Goal: Transaction & Acquisition: Book appointment/travel/reservation

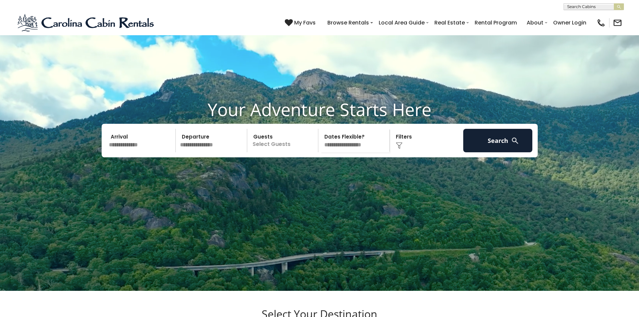
scroll to position [34, 0]
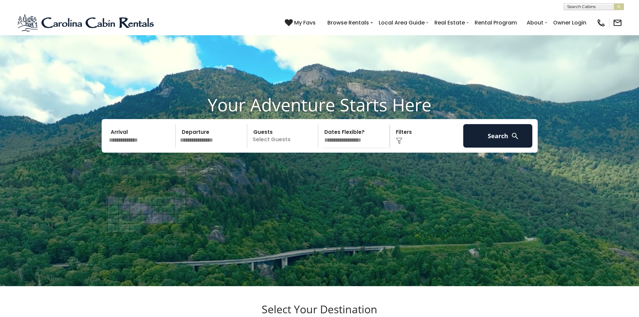
click at [130, 148] on input "text" at bounding box center [141, 135] width 69 height 23
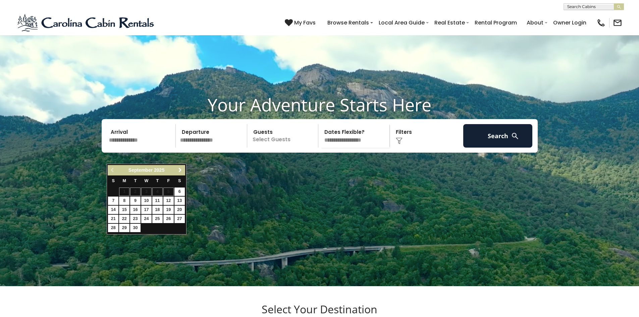
click at [179, 172] on span "Next" at bounding box center [179, 169] width 5 height 5
click at [179, 211] on link "18" at bounding box center [179, 210] width 10 height 8
type input "********"
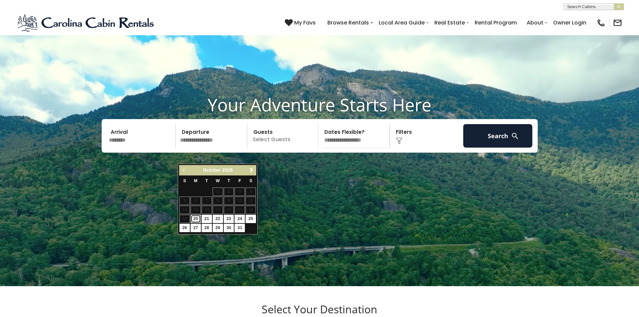
click at [198, 220] on link "20" at bounding box center [196, 219] width 10 height 8
type input "********"
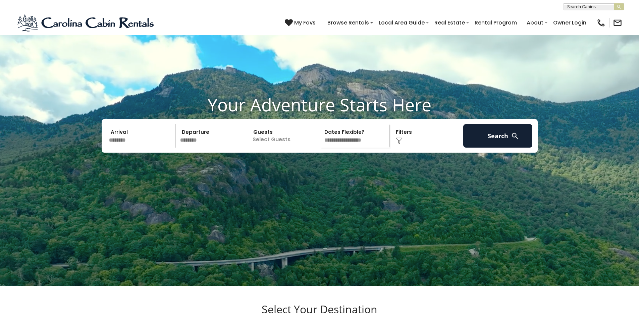
click at [271, 148] on p "Select Guests" at bounding box center [283, 135] width 69 height 23
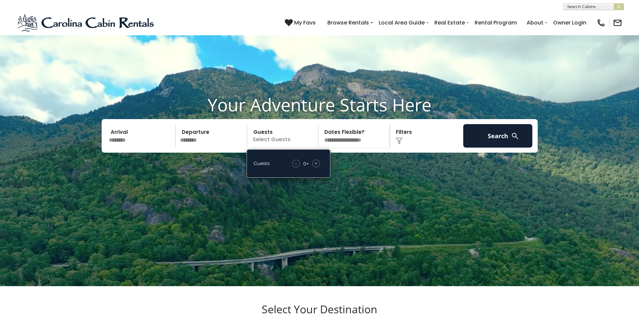
click at [316, 167] on span "+" at bounding box center [316, 163] width 3 height 7
click at [495, 148] on button "Search" at bounding box center [497, 135] width 69 height 23
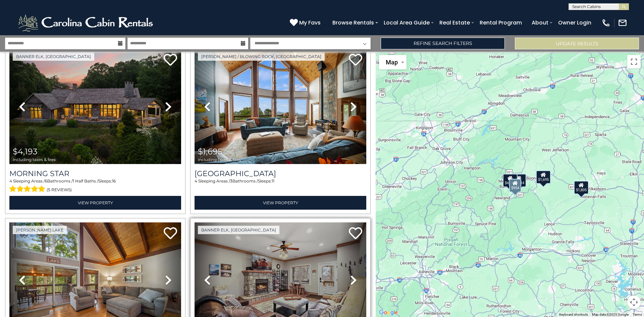
scroll to position [130, 0]
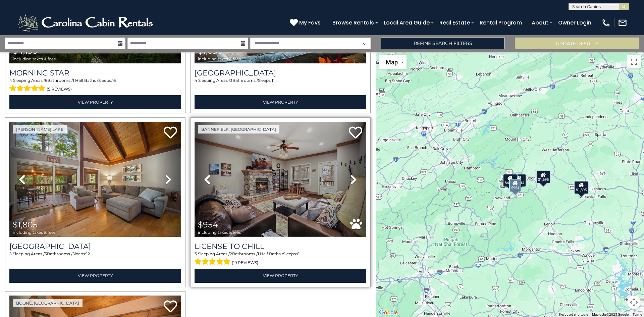
click at [264, 196] on img at bounding box center [281, 179] width 172 height 115
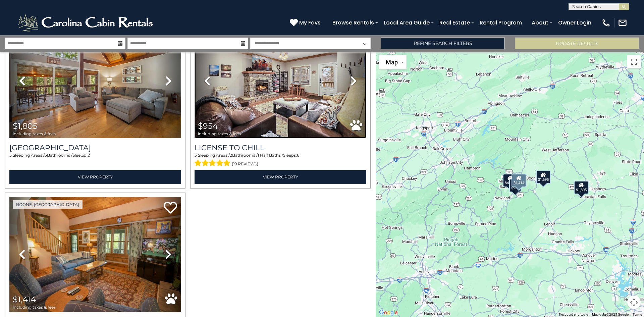
scroll to position [197, 0]
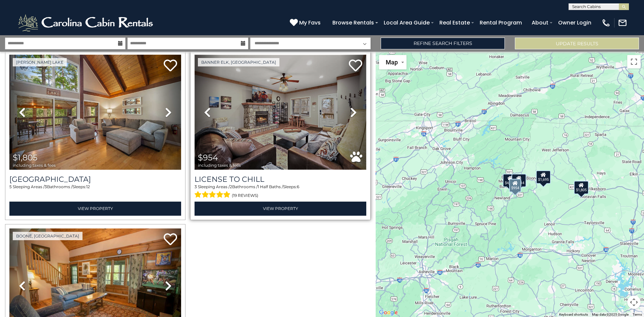
click at [316, 119] on img at bounding box center [281, 112] width 172 height 115
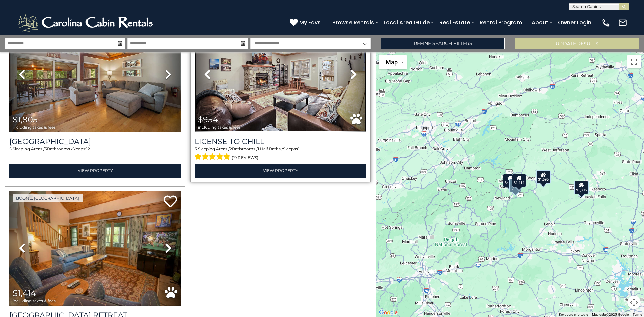
scroll to position [230, 0]
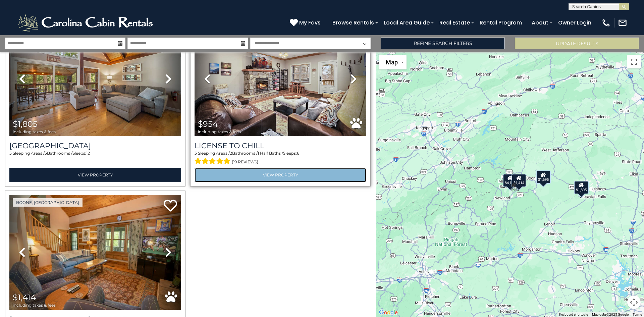
click at [265, 169] on link "View Property" at bounding box center [281, 175] width 172 height 14
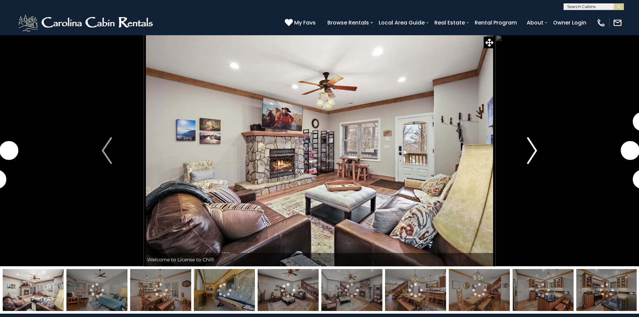
click at [533, 151] on img "Next" at bounding box center [532, 150] width 10 height 27
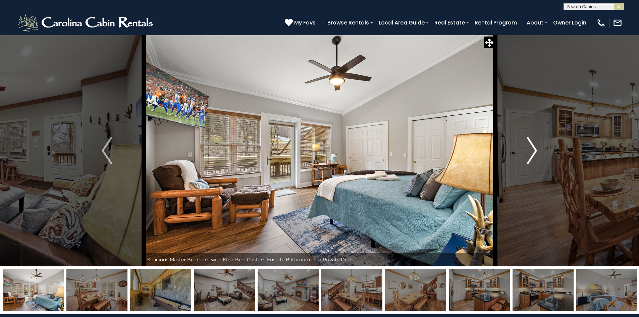
click at [533, 151] on img "Next" at bounding box center [532, 150] width 10 height 27
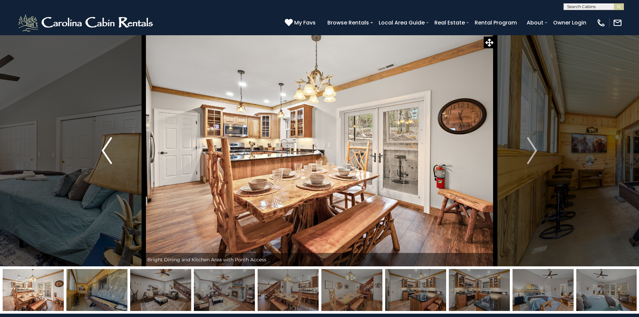
click at [104, 148] on img "Previous" at bounding box center [107, 150] width 10 height 27
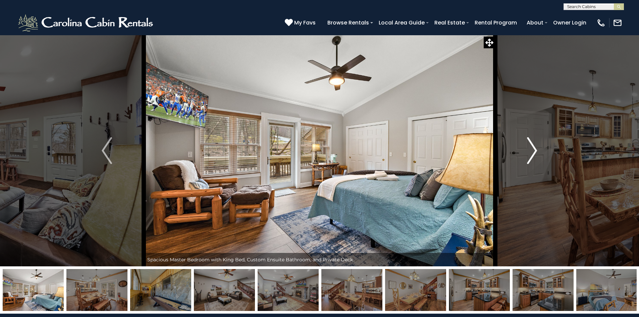
click at [531, 151] on img "Next" at bounding box center [532, 150] width 10 height 27
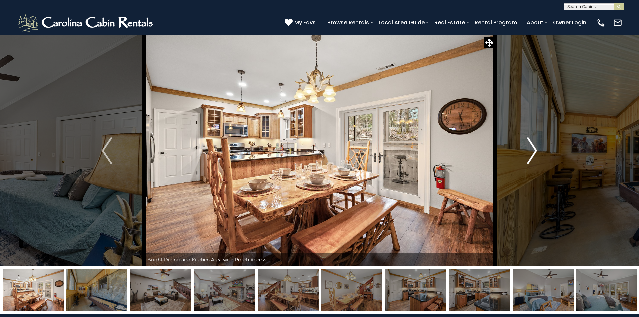
click at [530, 151] on img "Next" at bounding box center [532, 150] width 10 height 27
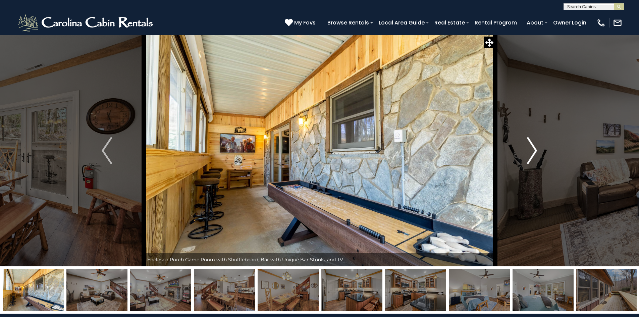
click at [527, 152] on button "Next" at bounding box center [532, 150] width 74 height 231
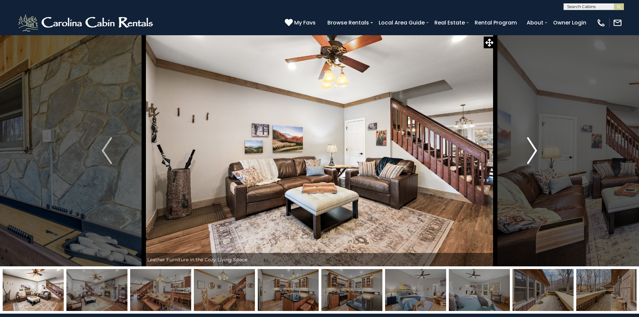
click at [525, 153] on button "Next" at bounding box center [532, 150] width 74 height 231
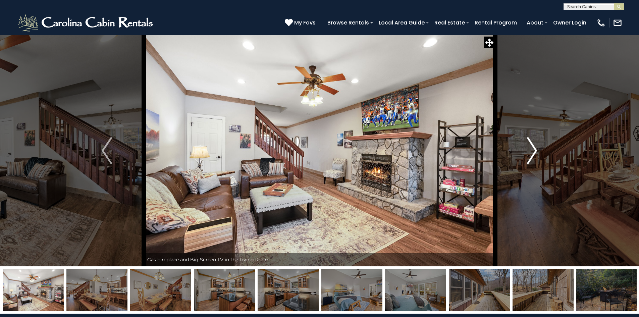
click at [524, 154] on button "Next" at bounding box center [532, 150] width 74 height 231
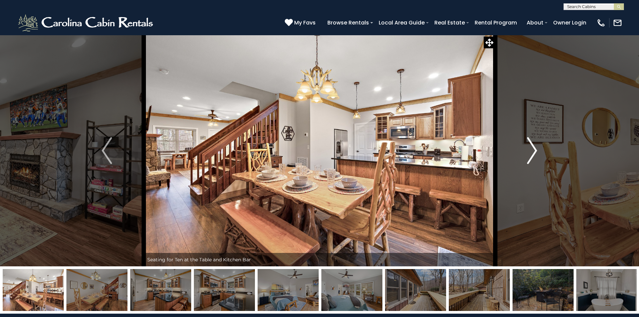
click at [524, 154] on button "Next" at bounding box center [532, 150] width 74 height 231
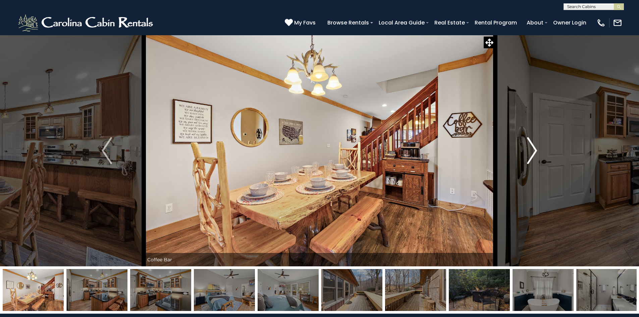
click at [523, 154] on button "Next" at bounding box center [532, 150] width 74 height 231
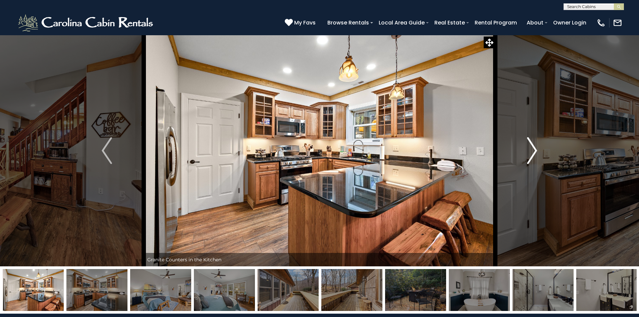
click at [523, 154] on button "Next" at bounding box center [532, 150] width 74 height 231
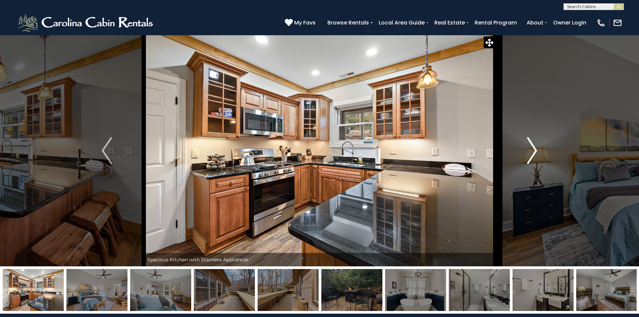
click at [523, 154] on button "Next" at bounding box center [532, 150] width 74 height 231
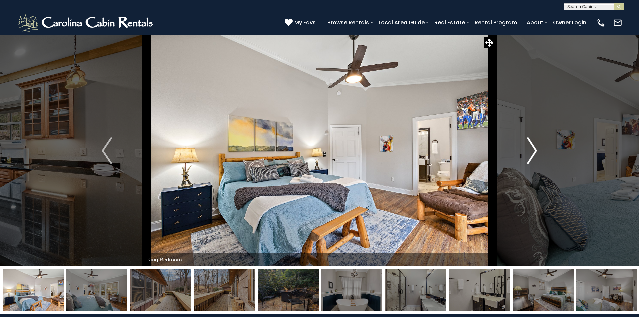
click at [523, 154] on button "Next" at bounding box center [532, 150] width 74 height 231
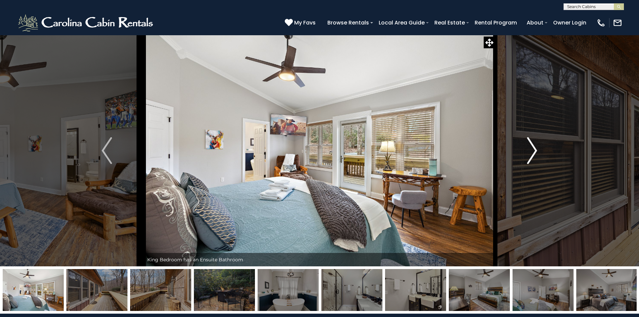
click at [523, 154] on button "Next" at bounding box center [532, 150] width 74 height 231
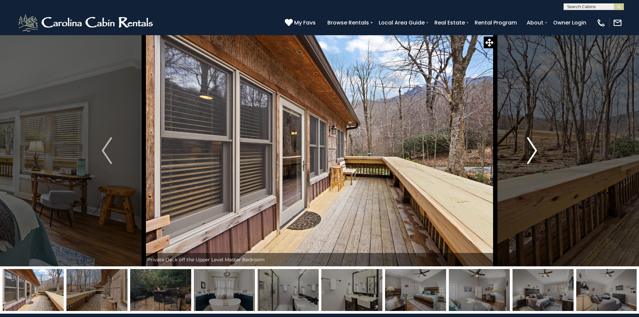
click at [527, 149] on img "Next" at bounding box center [532, 150] width 10 height 27
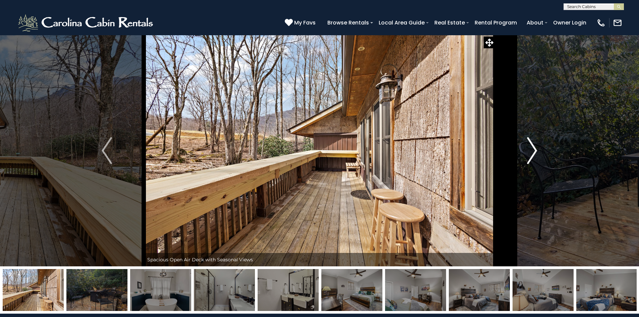
click at [527, 149] on img "Next" at bounding box center [532, 150] width 10 height 27
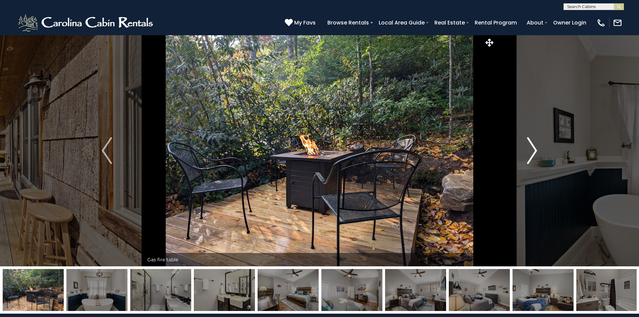
click at [527, 149] on img "Next" at bounding box center [532, 150] width 10 height 27
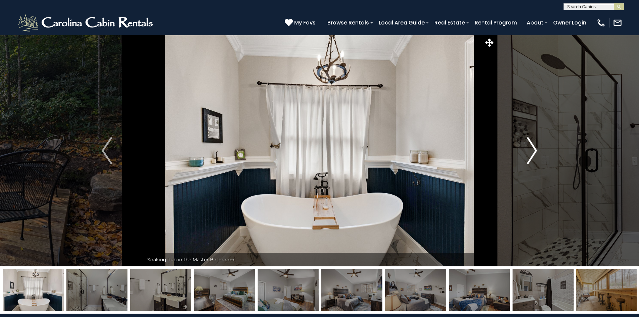
click at [527, 149] on img "Next" at bounding box center [532, 150] width 10 height 27
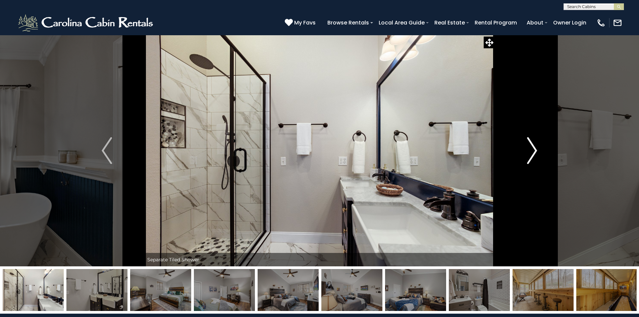
click at [527, 149] on button "Next" at bounding box center [532, 150] width 74 height 231
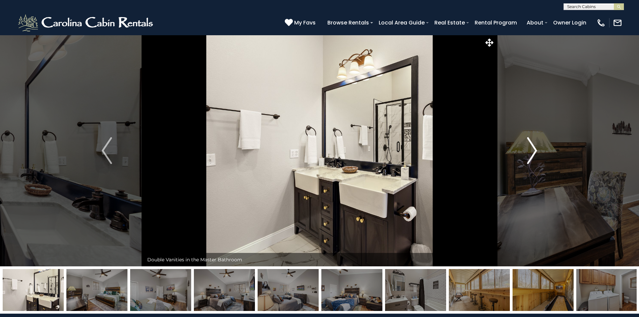
click at [526, 149] on button "Next" at bounding box center [532, 150] width 74 height 231
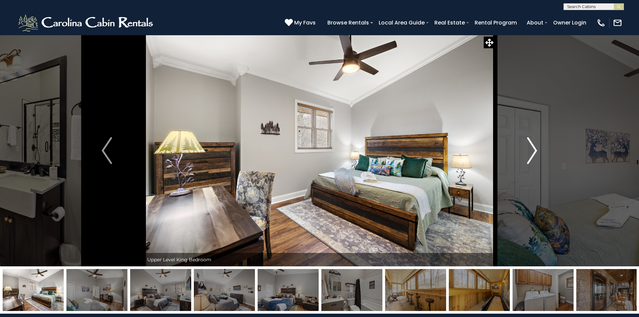
click at [526, 151] on button "Next" at bounding box center [532, 150] width 74 height 231
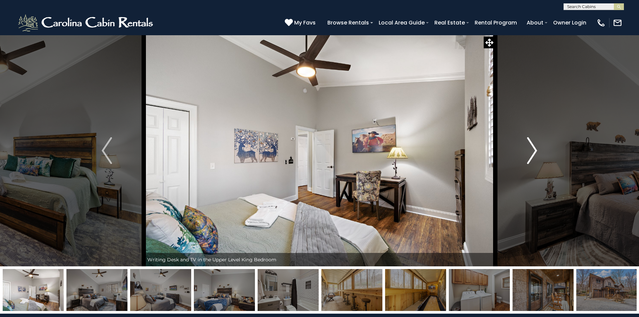
click at [525, 151] on button "Next" at bounding box center [532, 150] width 74 height 231
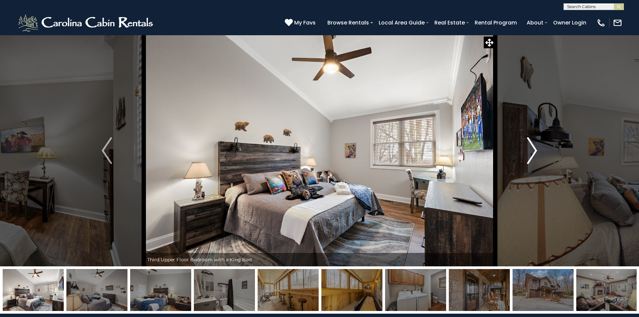
click at [524, 152] on button "Next" at bounding box center [532, 150] width 74 height 231
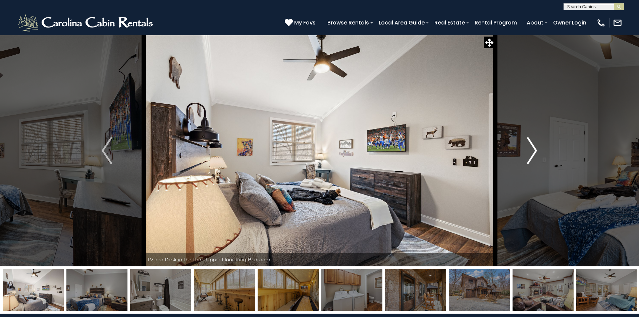
click at [524, 152] on button "Next" at bounding box center [532, 150] width 74 height 231
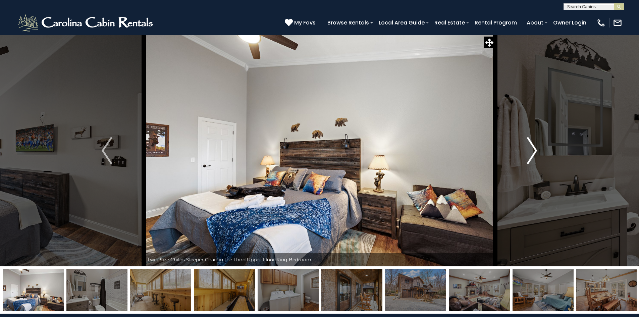
click at [525, 152] on button "Next" at bounding box center [532, 150] width 74 height 231
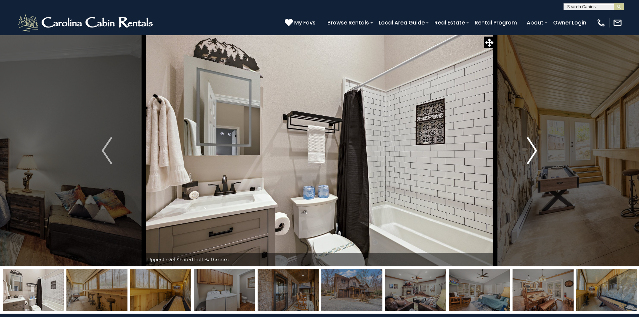
click at [525, 152] on button "Next" at bounding box center [532, 150] width 74 height 231
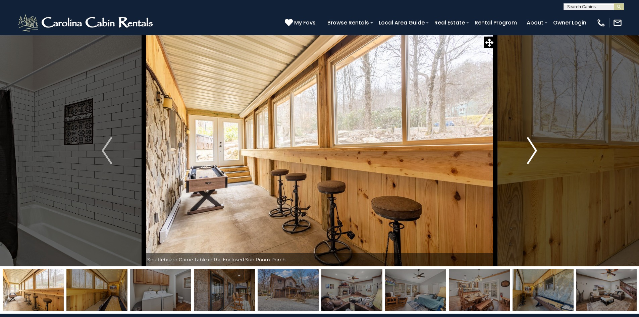
click at [525, 152] on button "Next" at bounding box center [532, 150] width 74 height 231
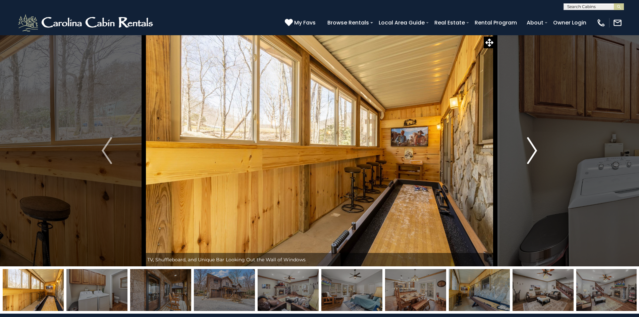
click at [522, 153] on button "Next" at bounding box center [532, 150] width 74 height 231
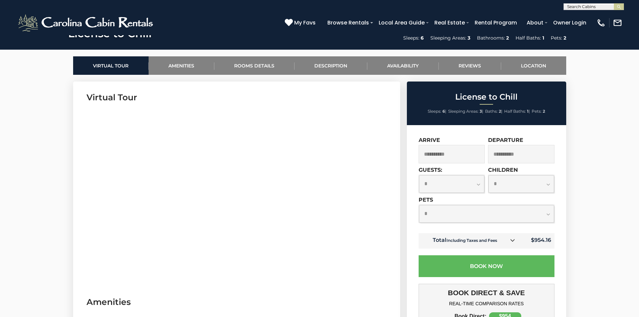
scroll to position [201, 0]
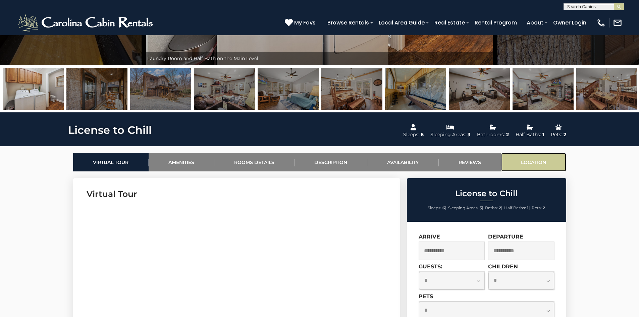
click at [535, 164] on link "Location" at bounding box center [533, 162] width 65 height 18
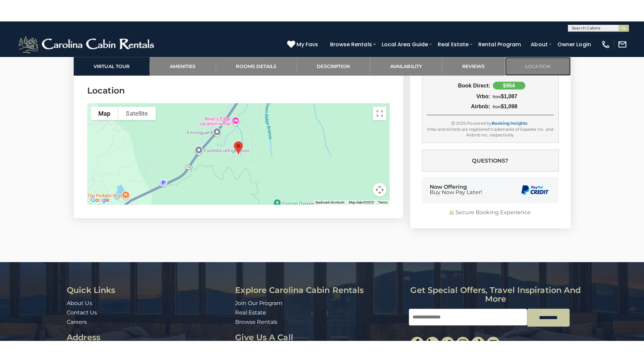
scroll to position [1679, 0]
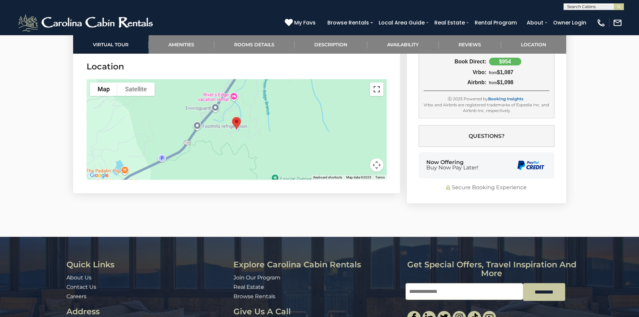
click at [377, 87] on button "Toggle fullscreen view" at bounding box center [376, 89] width 13 height 13
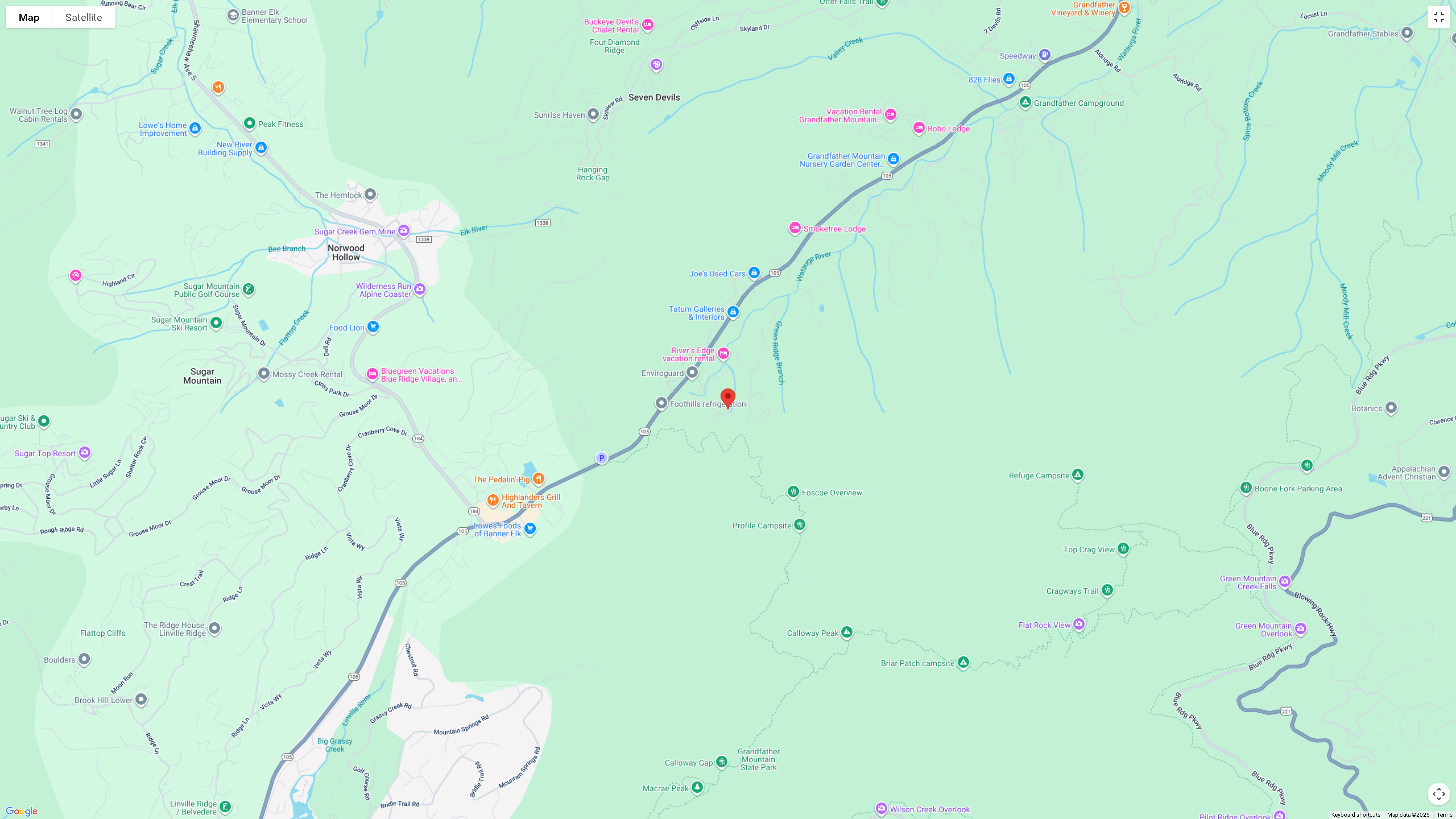
scroll to position [734, 0]
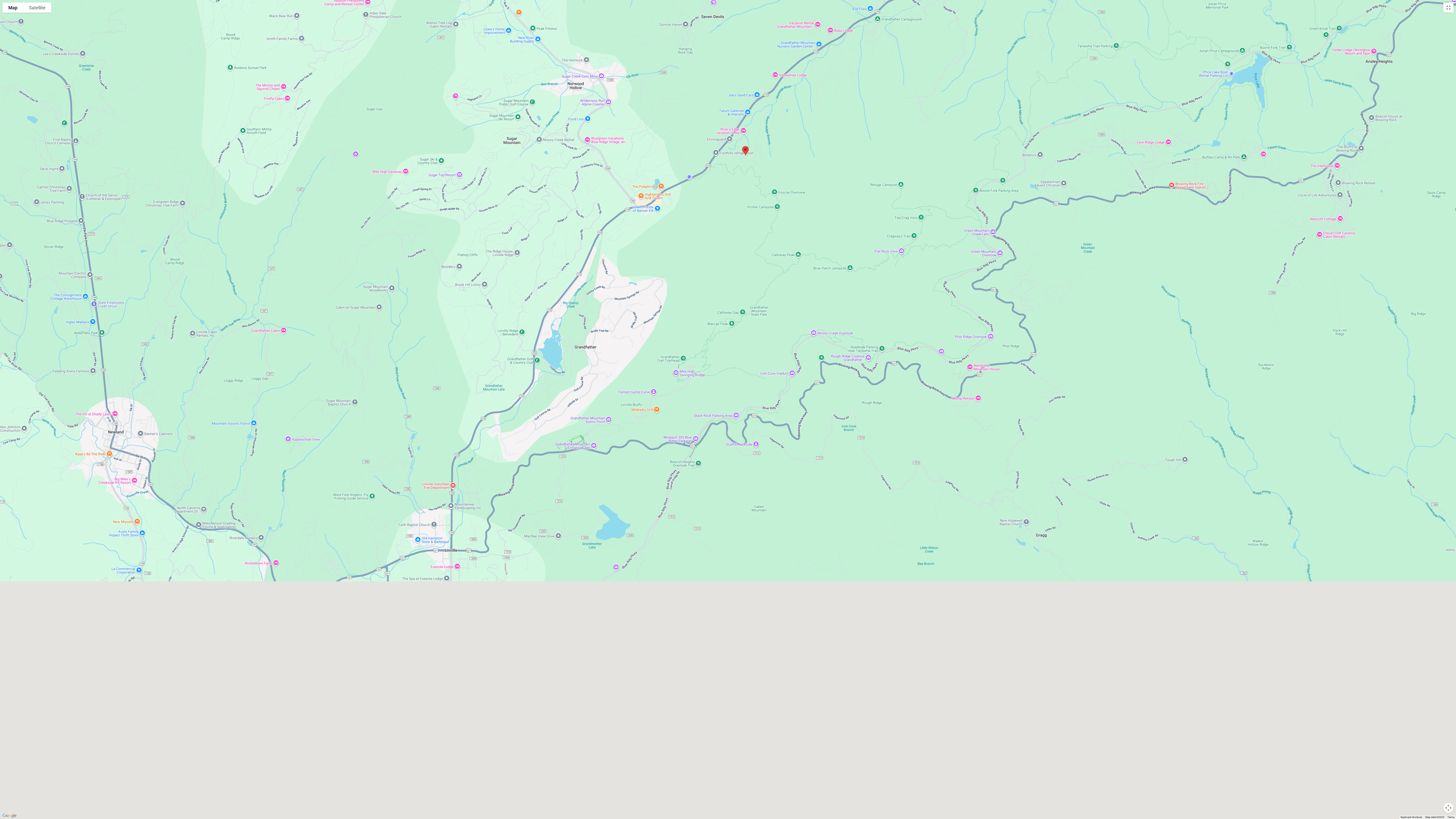
drag, startPoint x: 604, startPoint y: 585, endPoint x: 622, endPoint y: 325, distance: 260.6
click at [482, 239] on div at bounding box center [728, 409] width 1456 height 819
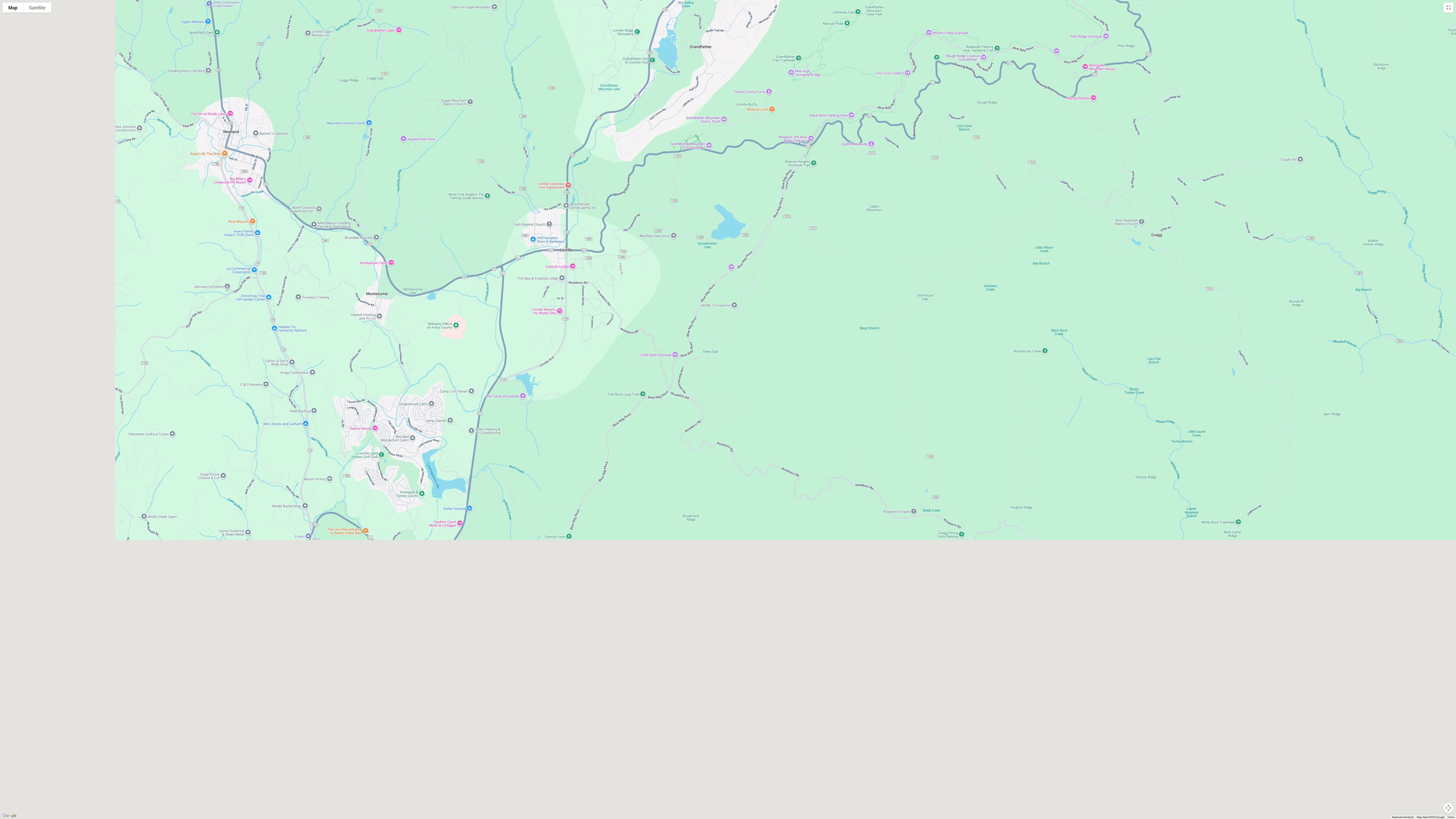
drag, startPoint x: 489, startPoint y: 601, endPoint x: 635, endPoint y: 284, distance: 349.0
click at [482, 239] on div at bounding box center [728, 409] width 1456 height 819
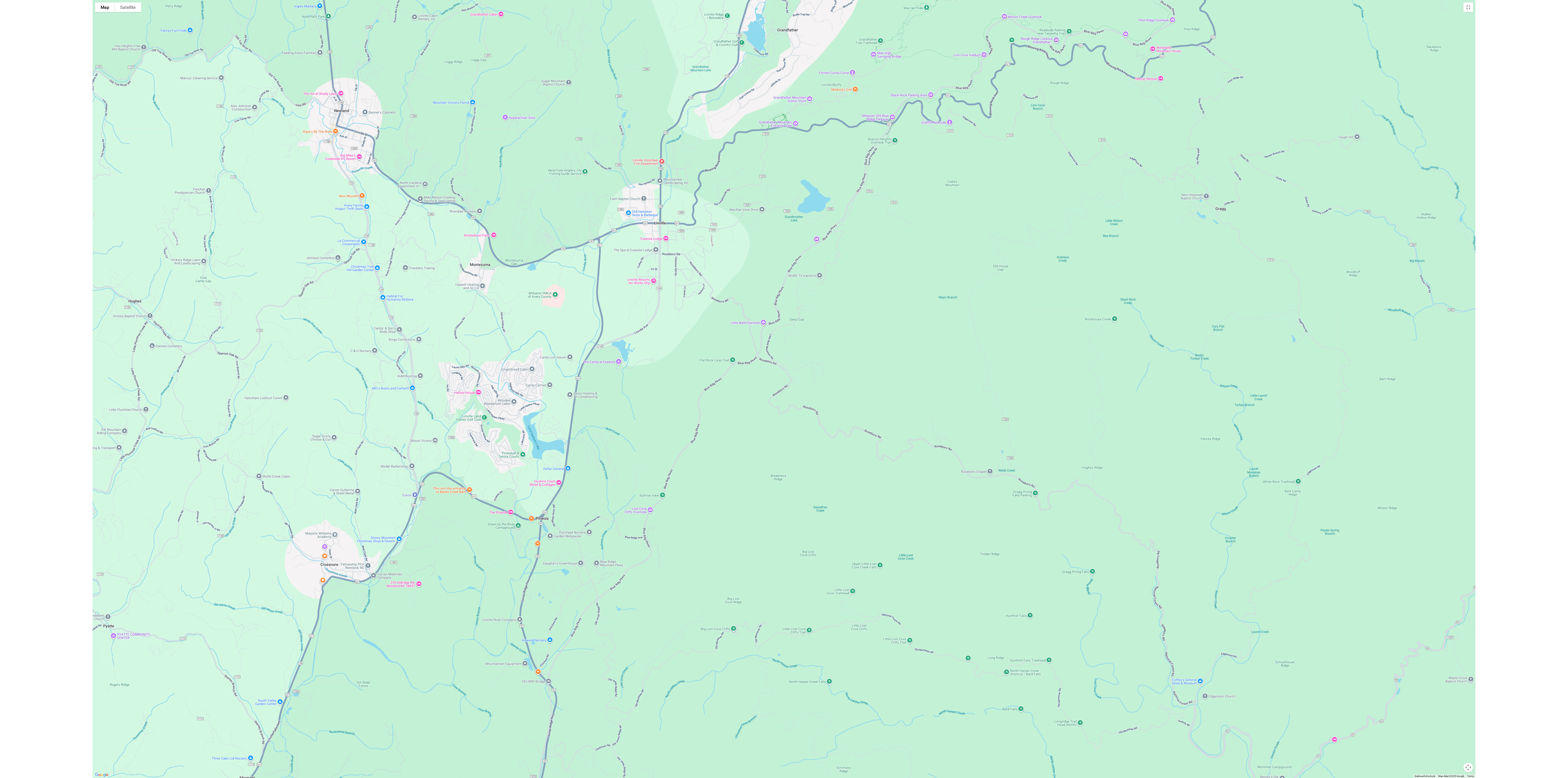
scroll to position [378, 0]
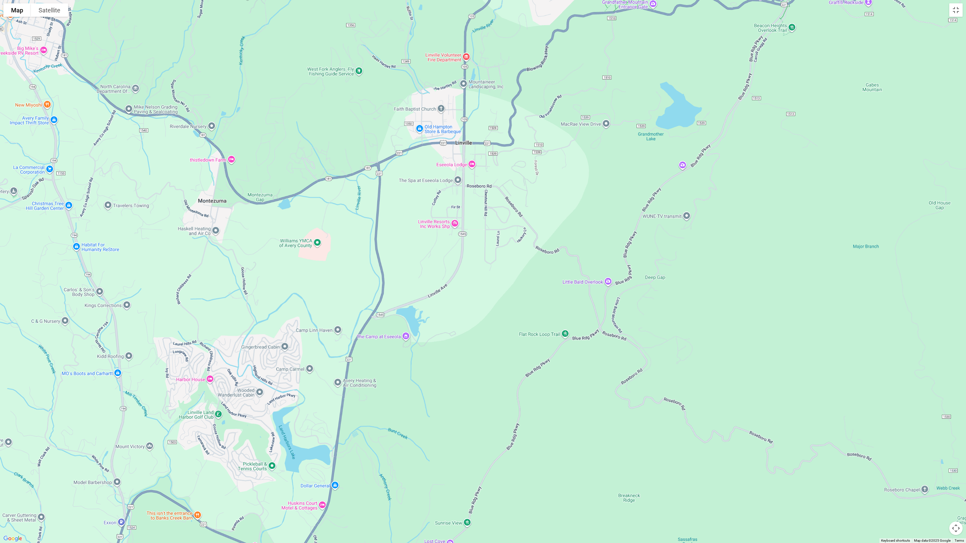
drag, startPoint x: 309, startPoint y: 146, endPoint x: 458, endPoint y: 245, distance: 178.6
click at [463, 250] on div at bounding box center [483, 271] width 966 height 543
drag, startPoint x: 557, startPoint y: 164, endPoint x: 432, endPoint y: 280, distance: 170.2
click at [378, 317] on div at bounding box center [483, 271] width 966 height 543
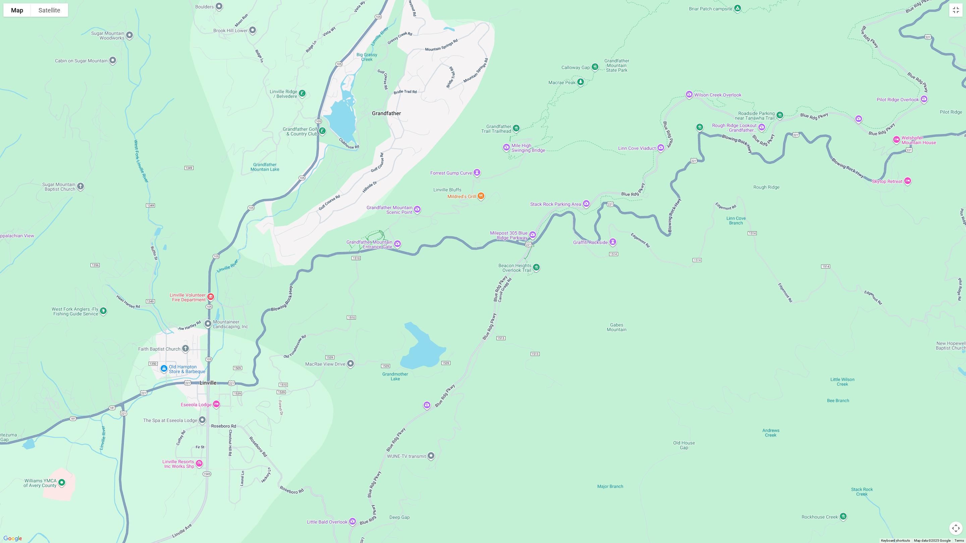
drag, startPoint x: 500, startPoint y: 145, endPoint x: 266, endPoint y: 296, distance: 278.4
click at [264, 302] on div at bounding box center [483, 271] width 966 height 543
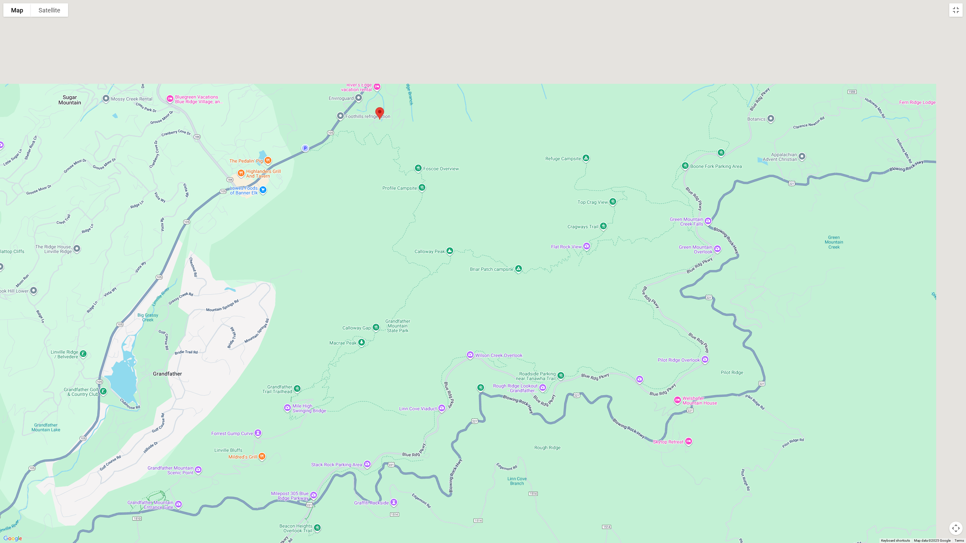
drag, startPoint x: 460, startPoint y: 153, endPoint x: 400, endPoint y: 338, distance: 194.9
click at [400, 317] on div at bounding box center [483, 271] width 966 height 543
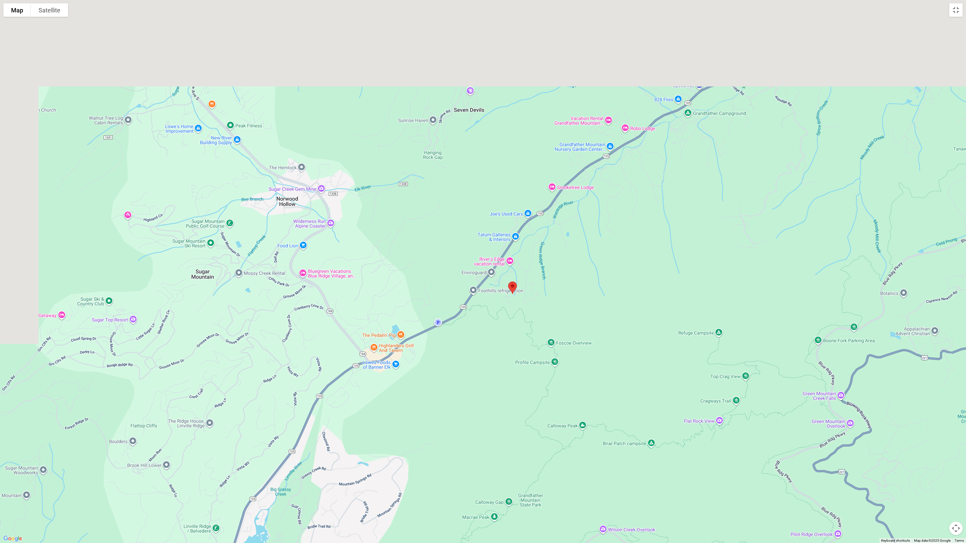
drag, startPoint x: 266, startPoint y: 141, endPoint x: 399, endPoint y: 318, distance: 221.8
click at [399, 317] on div at bounding box center [483, 271] width 966 height 543
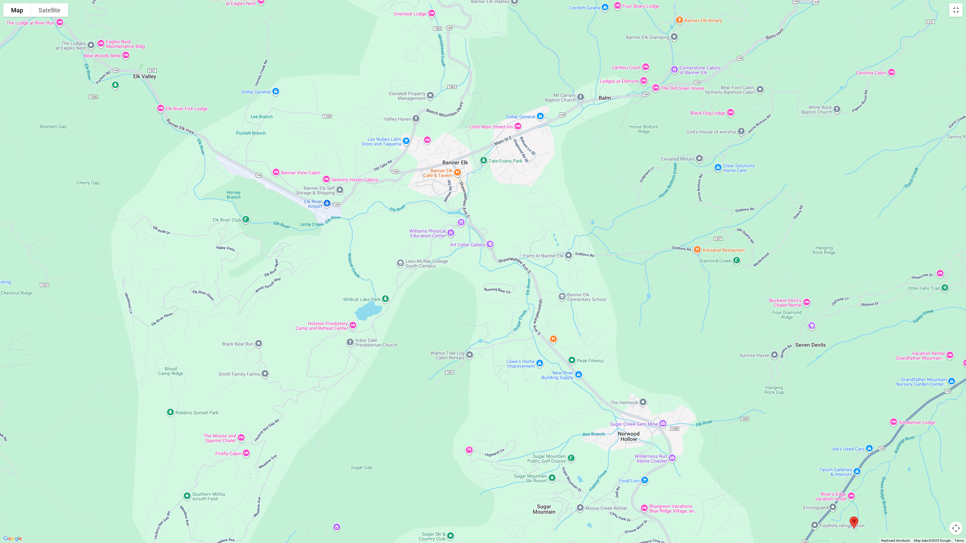
drag, startPoint x: 376, startPoint y: 220, endPoint x: 714, endPoint y: 449, distance: 407.8
click at [639, 317] on div at bounding box center [483, 271] width 966 height 543
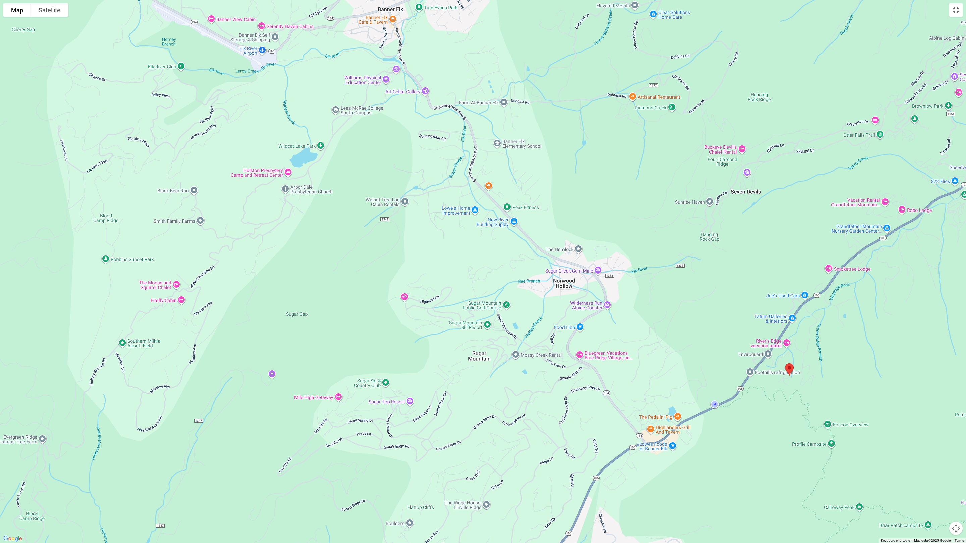
drag, startPoint x: 356, startPoint y: 329, endPoint x: 295, endPoint y: 185, distance: 155.9
click at [295, 185] on div at bounding box center [483, 271] width 966 height 543
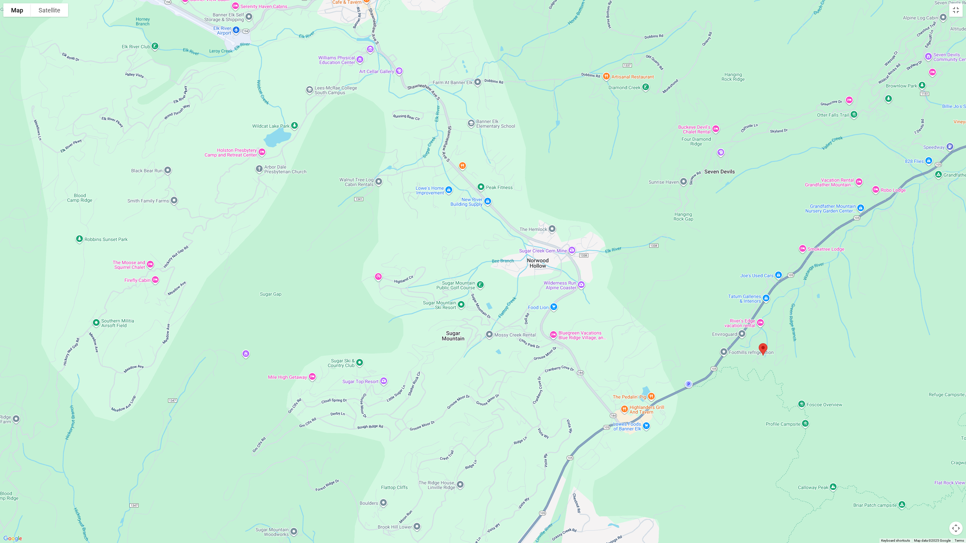
drag, startPoint x: 673, startPoint y: 371, endPoint x: 611, endPoint y: 329, distance: 75.0
click at [612, 317] on div at bounding box center [483, 271] width 966 height 543
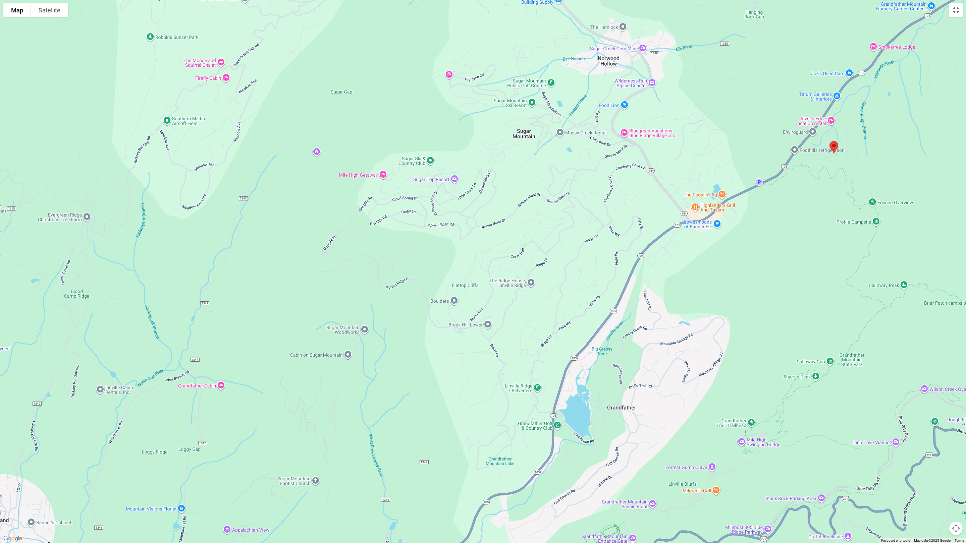
drag, startPoint x: 611, startPoint y: 424, endPoint x: 720, endPoint y: 247, distance: 208.6
click at [639, 247] on div at bounding box center [483, 271] width 966 height 543
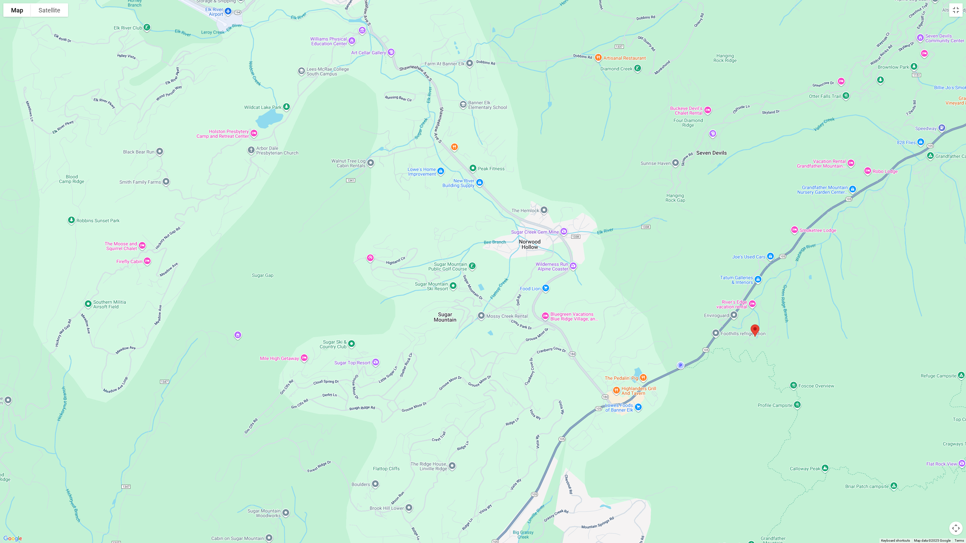
drag, startPoint x: 676, startPoint y: 251, endPoint x: 589, endPoint y: 423, distance: 192.3
click at [596, 317] on div at bounding box center [483, 271] width 966 height 543
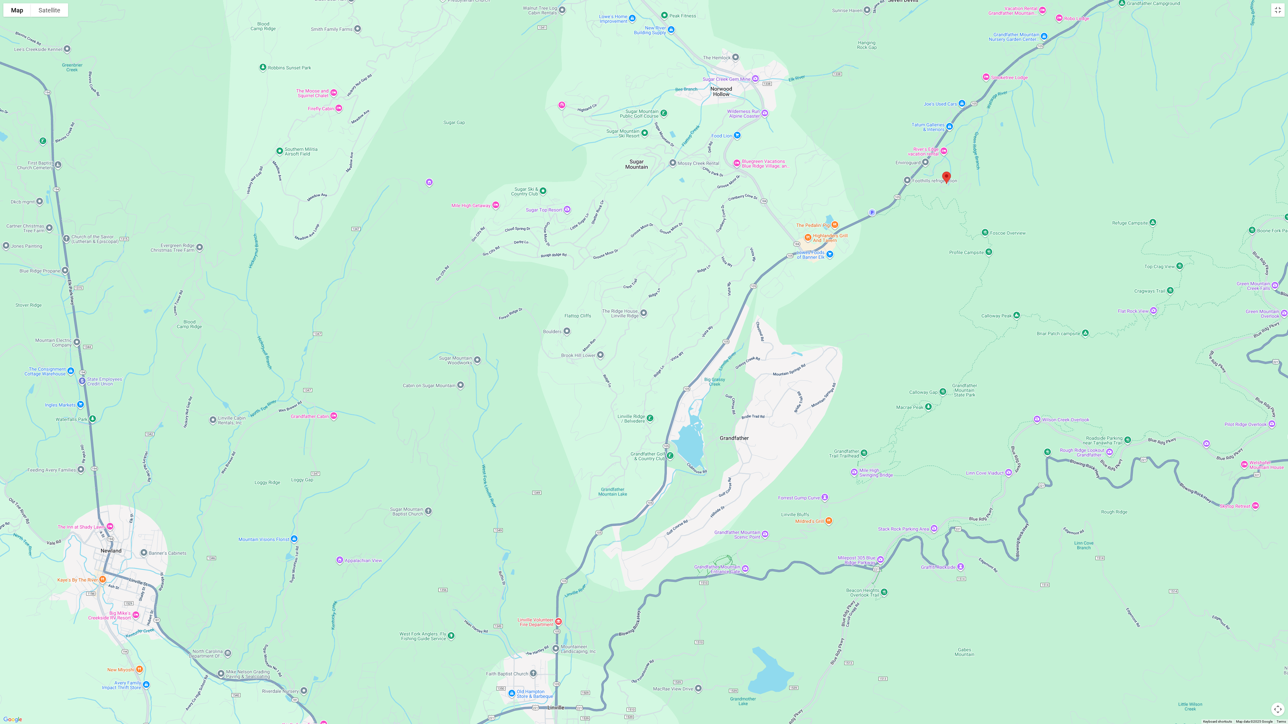
drag, startPoint x: 715, startPoint y: 370, endPoint x: 745, endPoint y: 129, distance: 242.7
click at [639, 129] on div at bounding box center [644, 362] width 1288 height 724
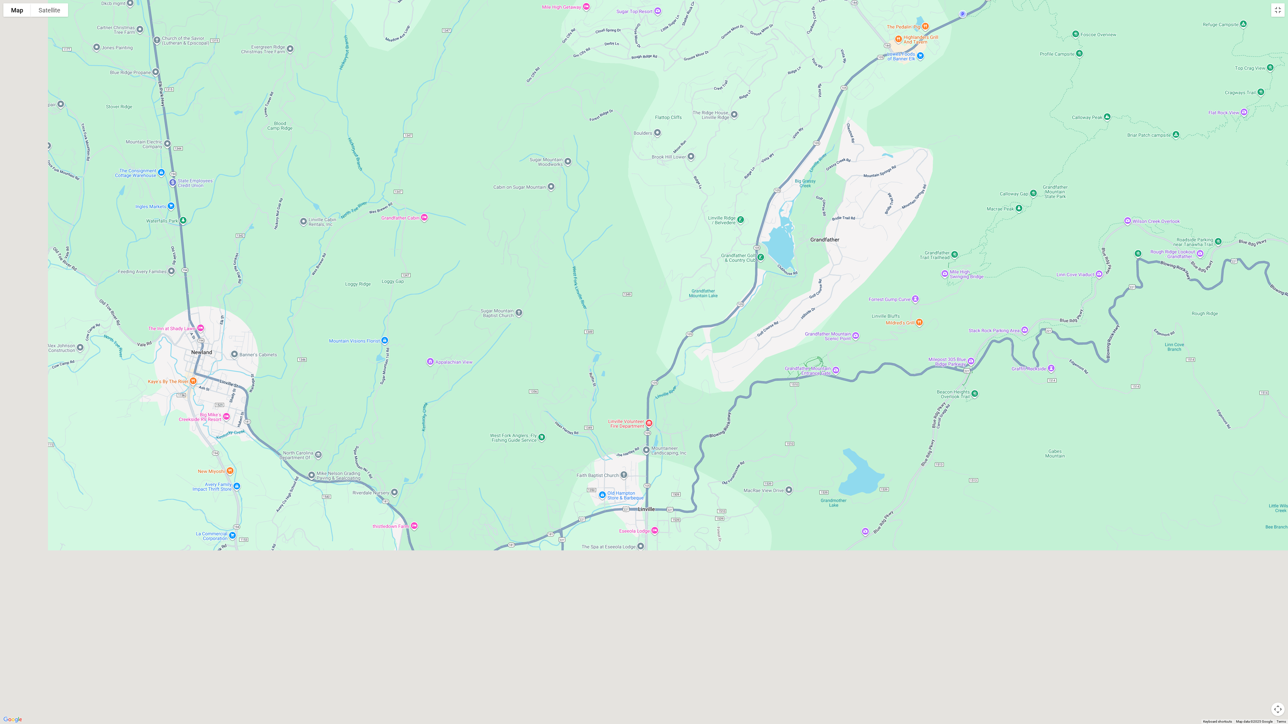
drag, startPoint x: 618, startPoint y: 459, endPoint x: 717, endPoint y: 251, distance: 230.4
click at [639, 251] on div at bounding box center [644, 362] width 1288 height 724
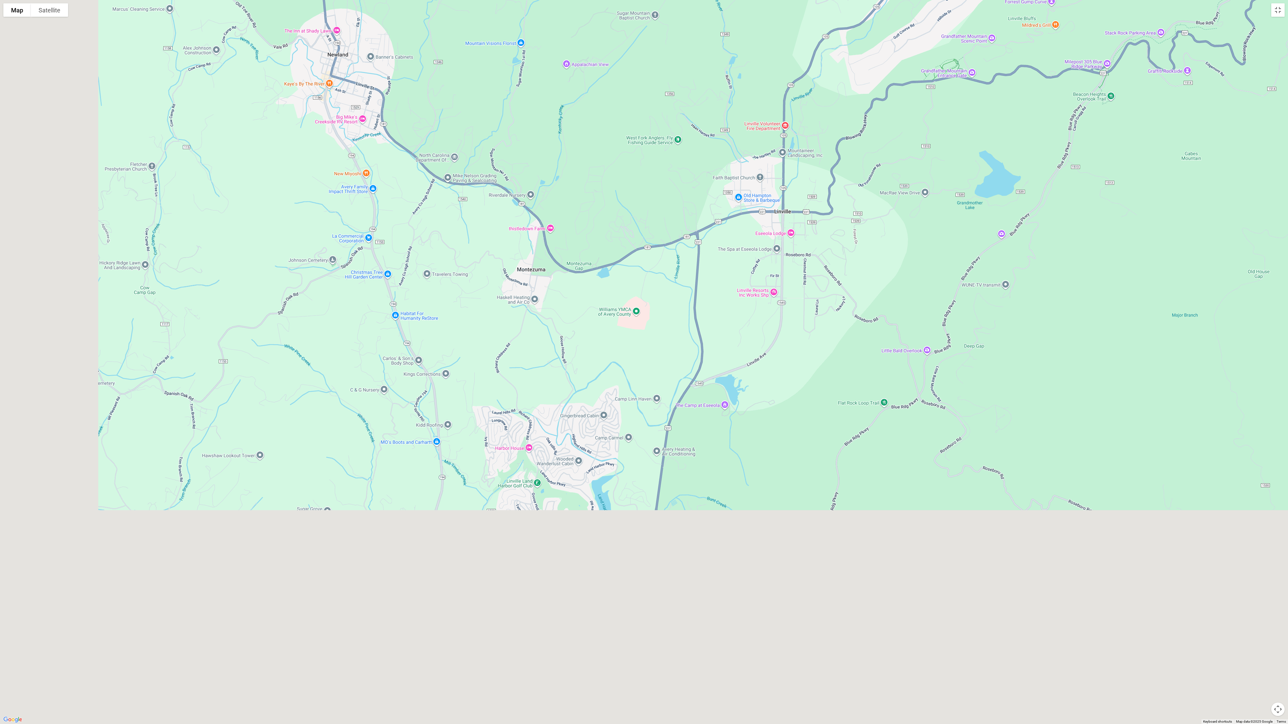
drag, startPoint x: 689, startPoint y: 302, endPoint x: 712, endPoint y: 260, distance: 47.4
click at [639, 260] on div at bounding box center [644, 362] width 1288 height 724
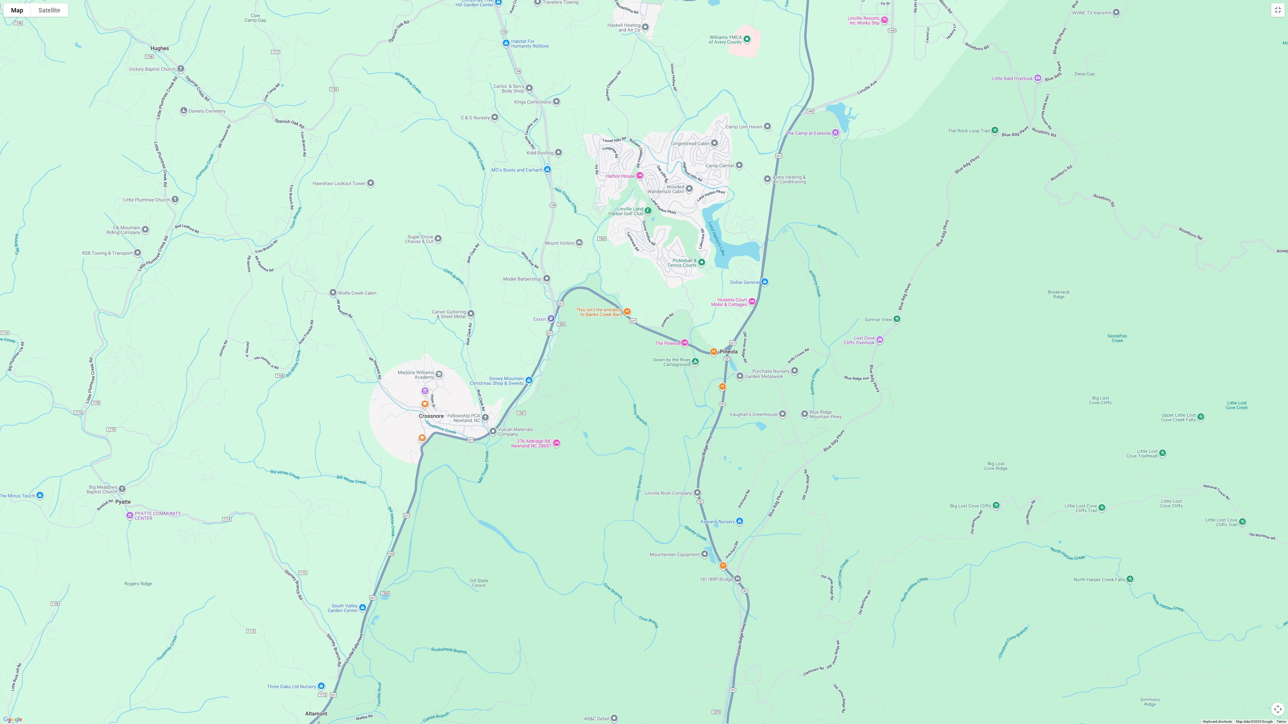
drag, startPoint x: 680, startPoint y: 488, endPoint x: 791, endPoint y: 214, distance: 295.5
click at [639, 214] on div at bounding box center [644, 362] width 1288 height 724
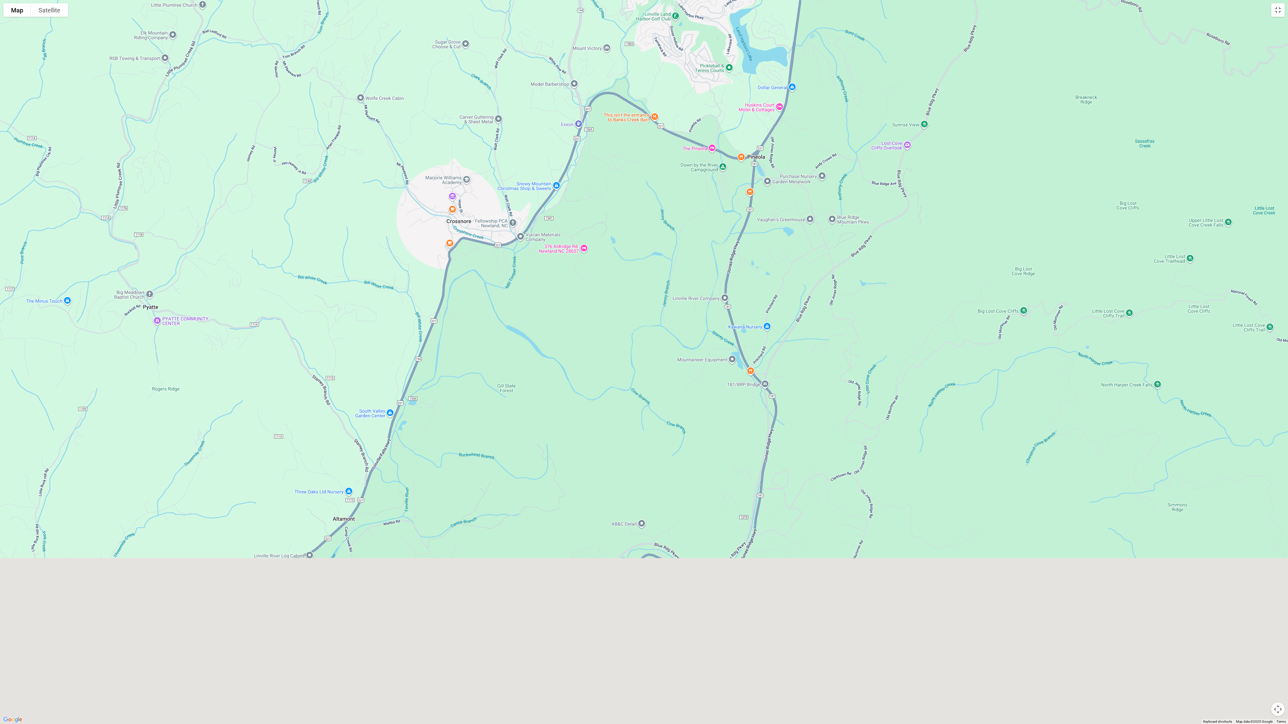
drag, startPoint x: 762, startPoint y: 413, endPoint x: 803, endPoint y: 151, distance: 264.8
click at [639, 143] on div at bounding box center [644, 362] width 1288 height 724
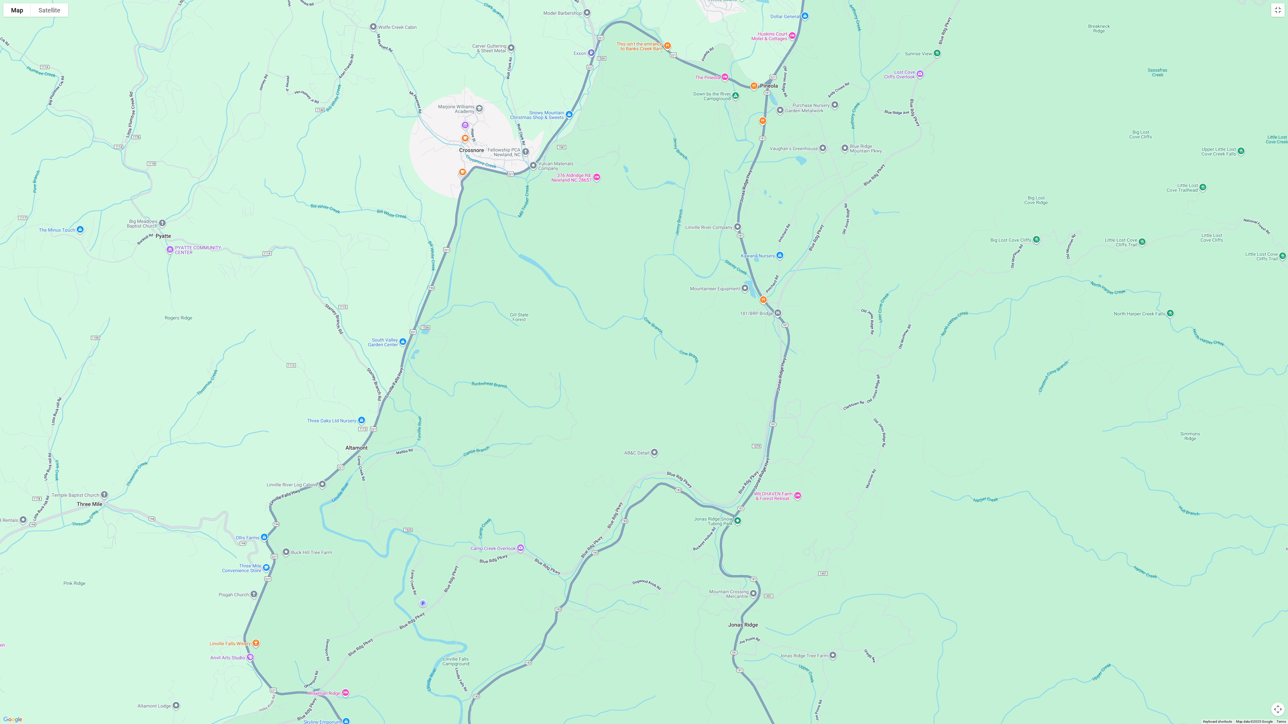
click at [639, 220] on div at bounding box center [644, 362] width 1288 height 724
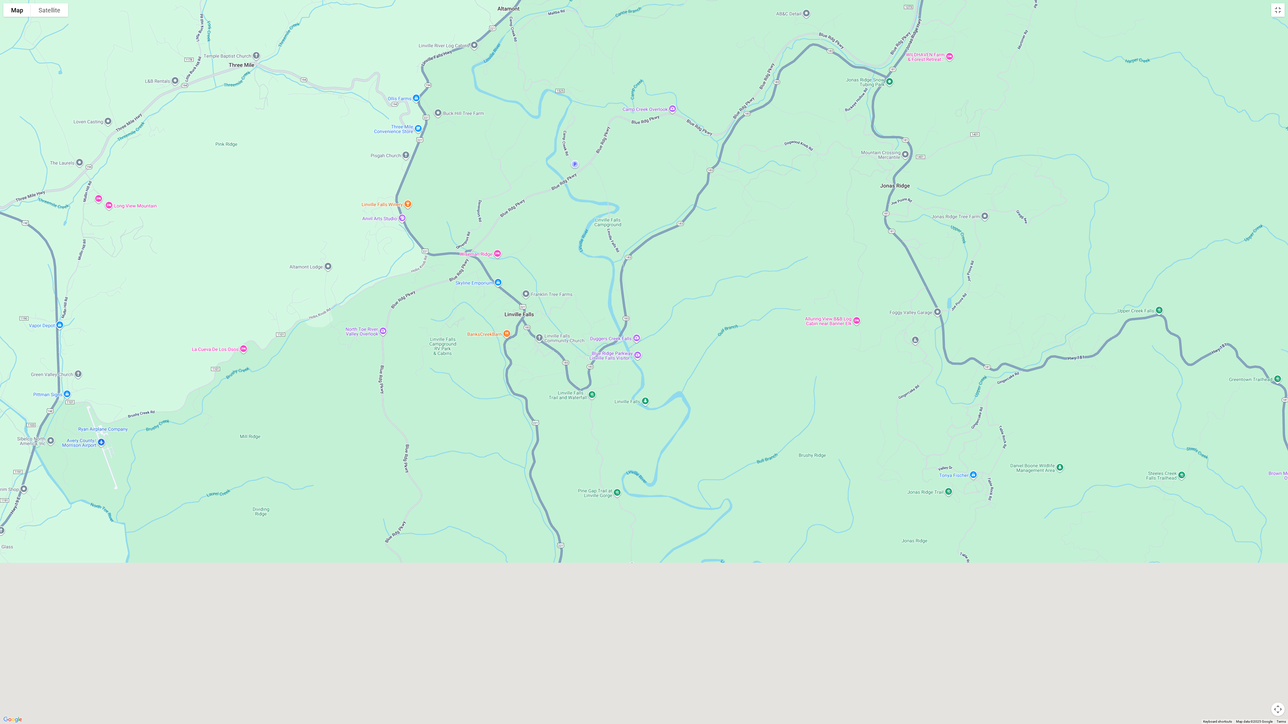
drag, startPoint x: 602, startPoint y: 481, endPoint x: 654, endPoint y: 286, distance: 201.5
click at [639, 284] on div at bounding box center [644, 362] width 1288 height 724
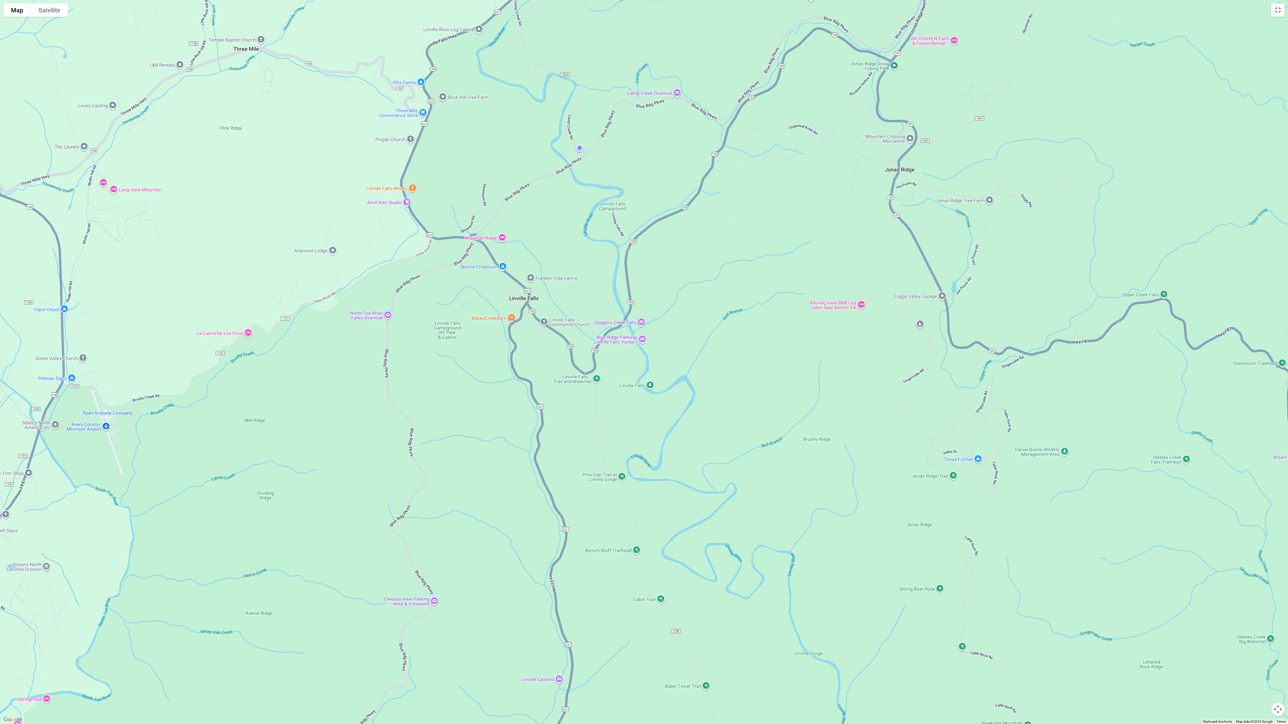
drag, startPoint x: 518, startPoint y: 600, endPoint x: 635, endPoint y: 362, distance: 265.5
click at [636, 317] on div at bounding box center [644, 362] width 1288 height 724
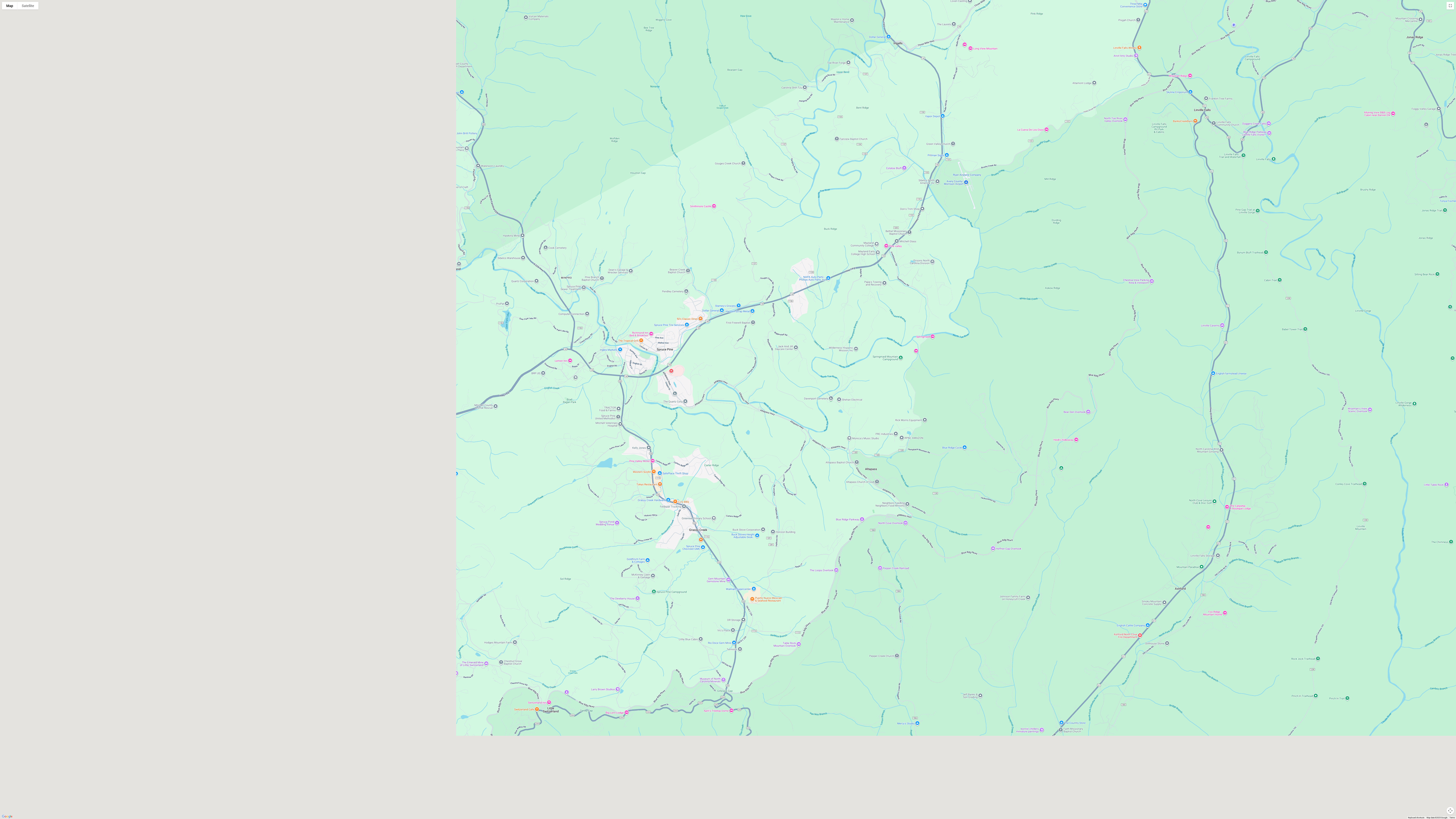
drag, startPoint x: 384, startPoint y: 570, endPoint x: 860, endPoint y: 449, distance: 491.1
click at [361, 179] on div at bounding box center [728, 409] width 1456 height 819
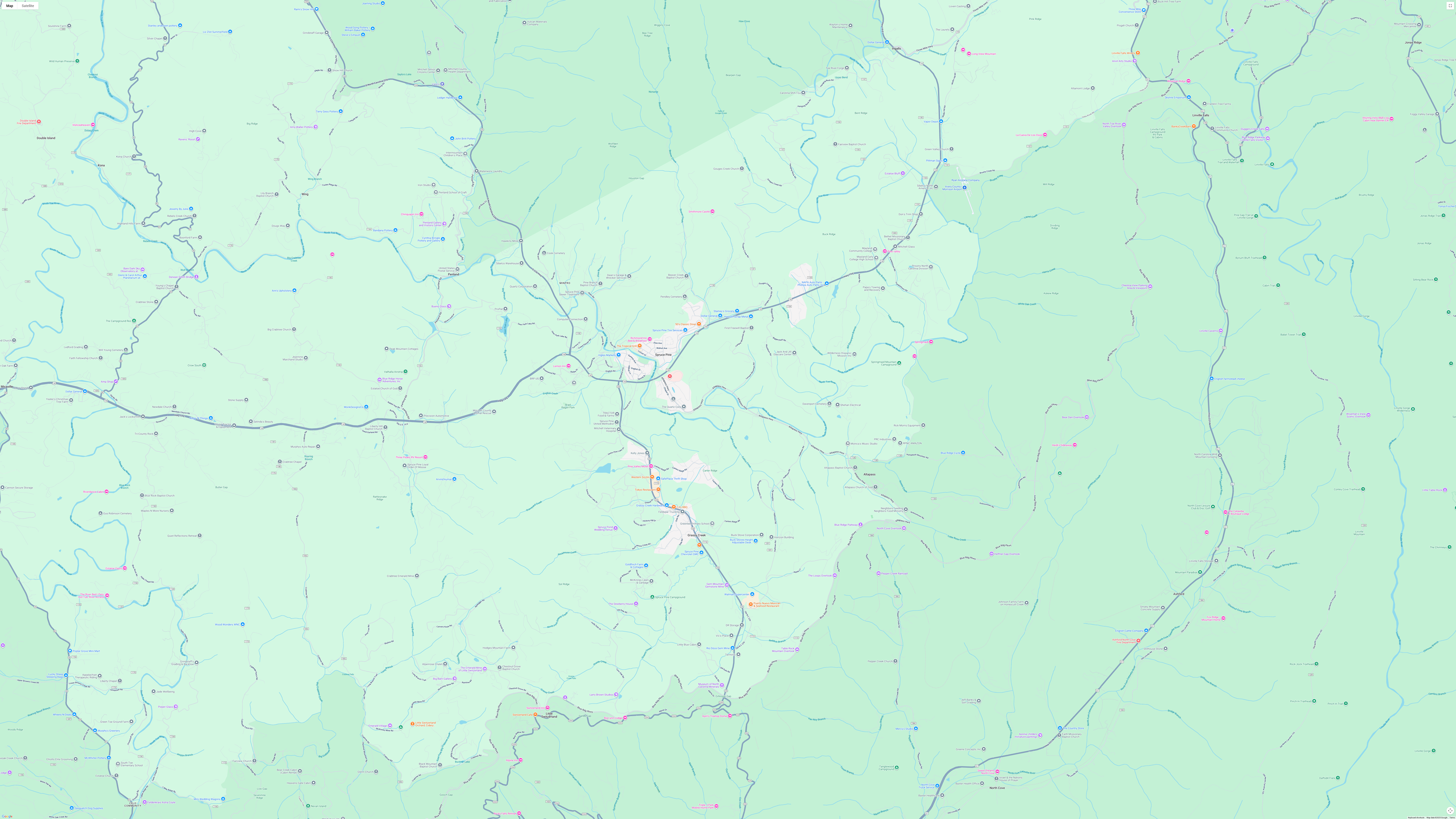
click at [361, 179] on div at bounding box center [728, 409] width 1456 height 819
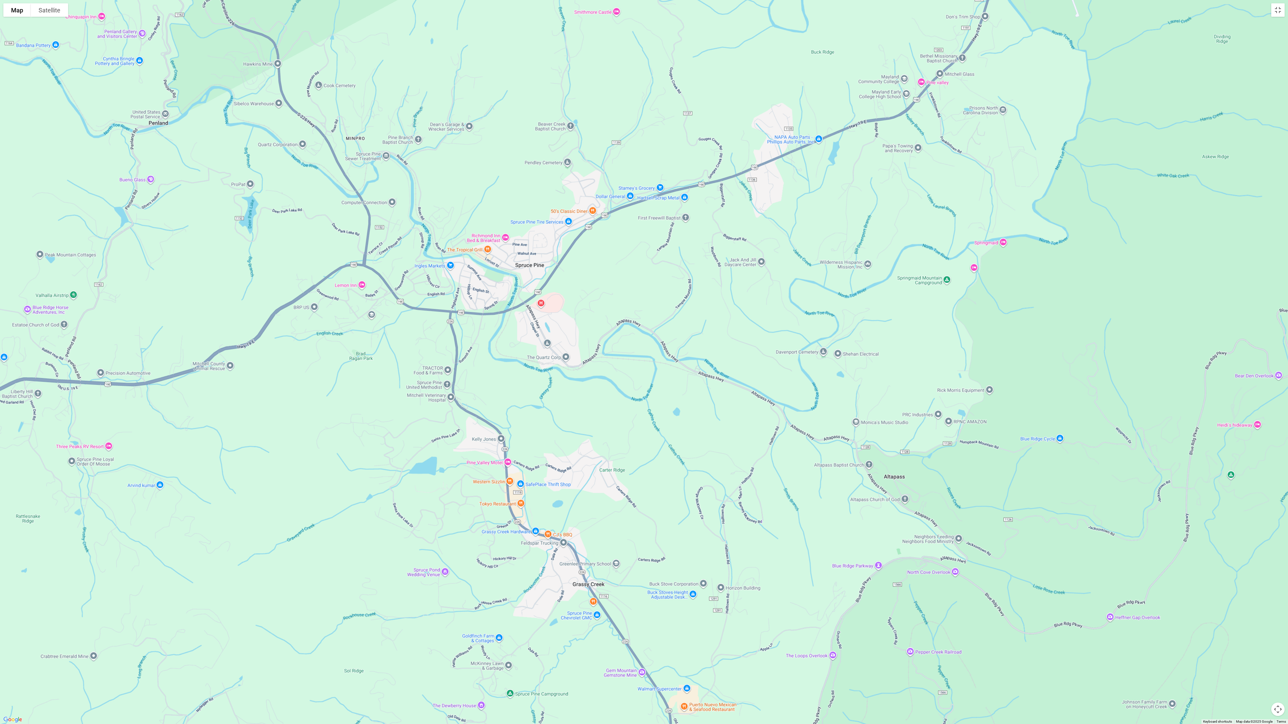
click at [639, 317] on div at bounding box center [644, 362] width 1288 height 724
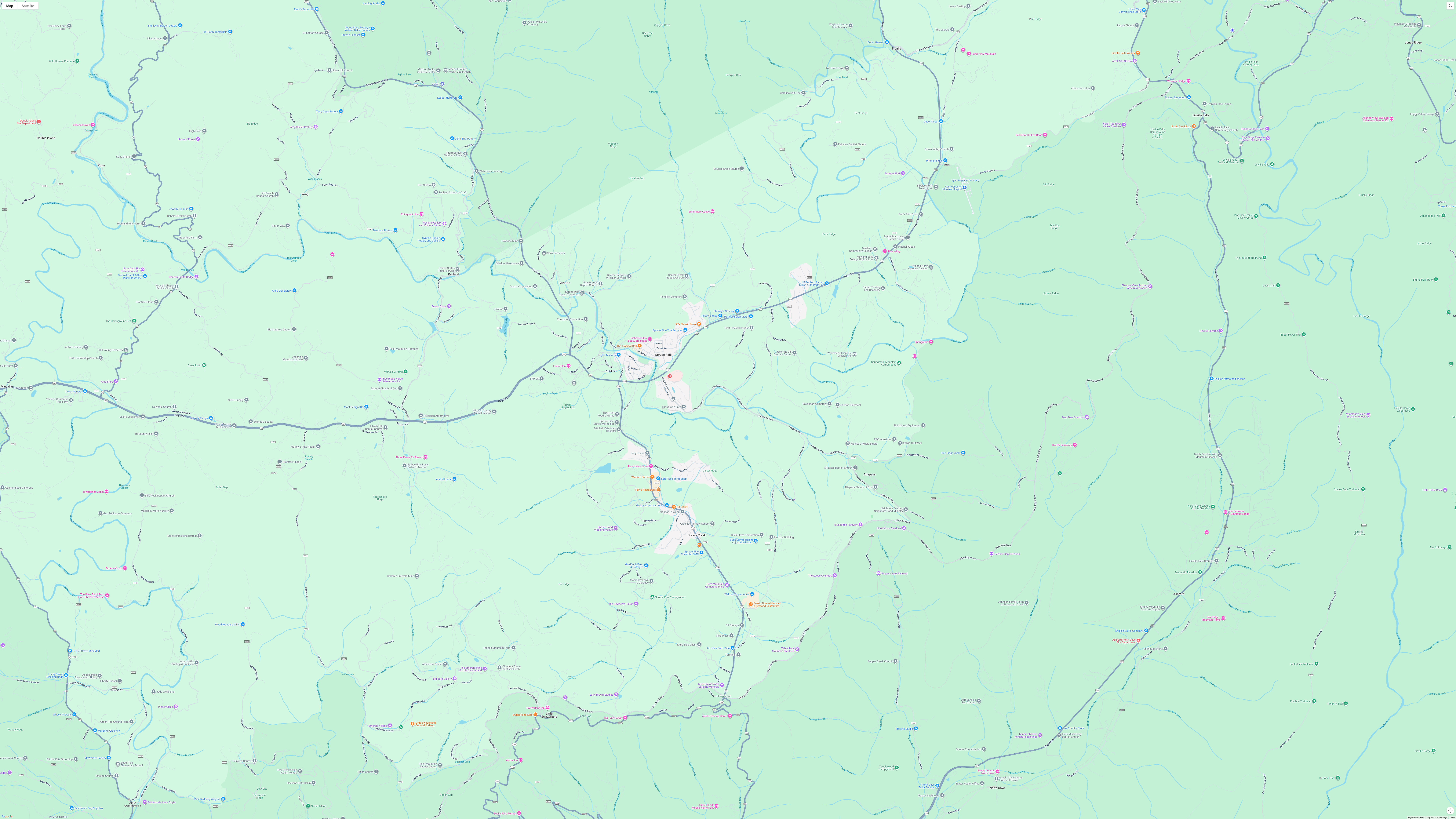
drag, startPoint x: 639, startPoint y: 518, endPoint x: 666, endPoint y: 118, distance: 400.9
click at [361, 111] on div at bounding box center [728, 409] width 1456 height 819
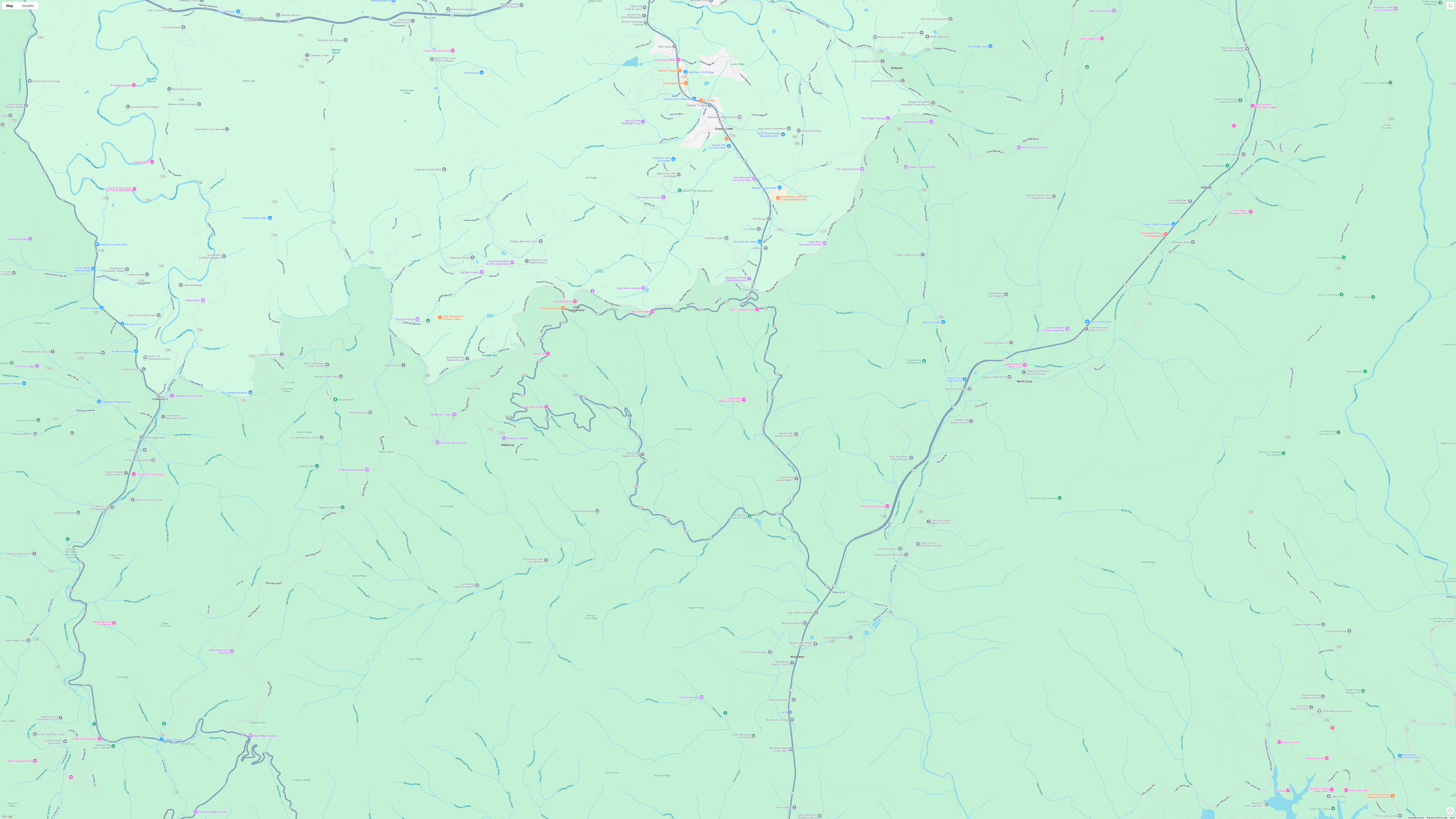
drag, startPoint x: 1038, startPoint y: 488, endPoint x: 1272, endPoint y: 45, distance: 501.0
click at [361, 179] on div at bounding box center [728, 409] width 1456 height 819
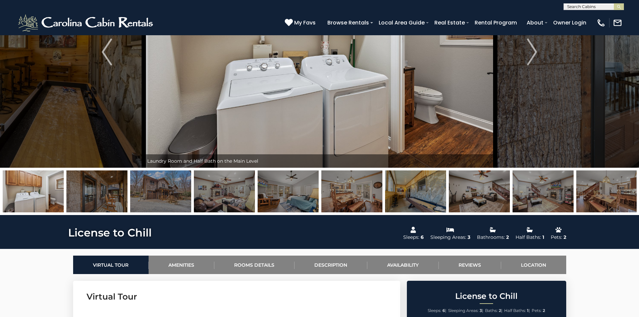
scroll to position [168, 0]
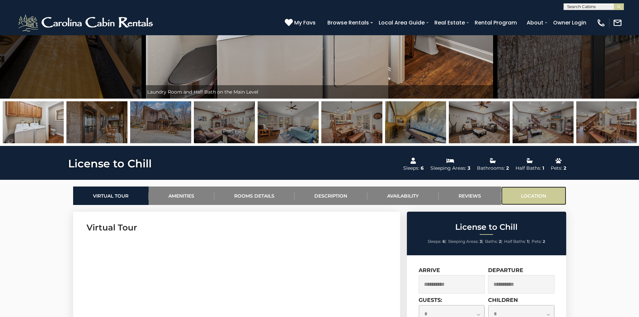
click at [529, 199] on link "Location" at bounding box center [533, 195] width 65 height 18
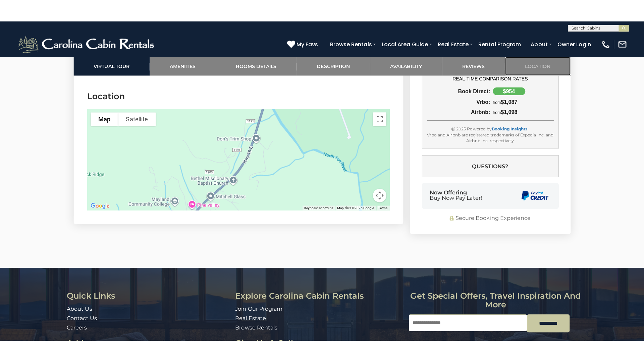
scroll to position [1679, 0]
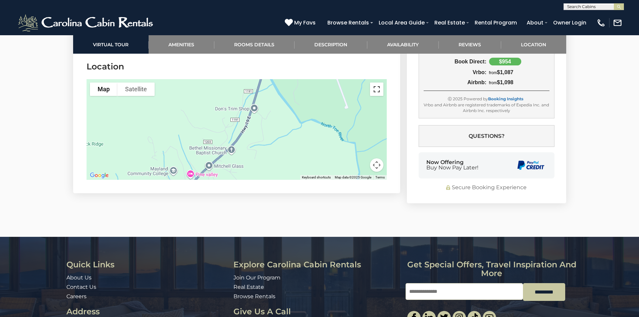
click at [378, 89] on button "Toggle fullscreen view" at bounding box center [376, 89] width 13 height 13
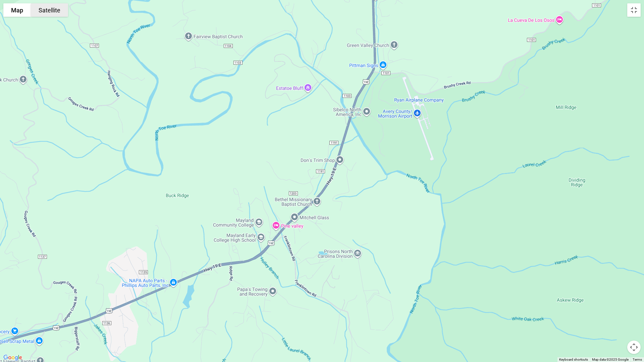
click at [53, 10] on button "Satellite" at bounding box center [49, 9] width 37 height 13
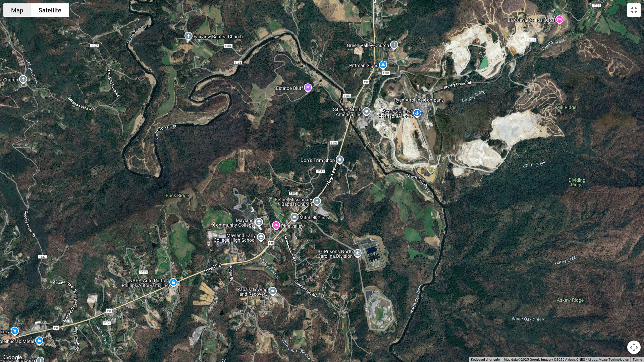
click at [18, 9] on button "Map" at bounding box center [17, 9] width 28 height 13
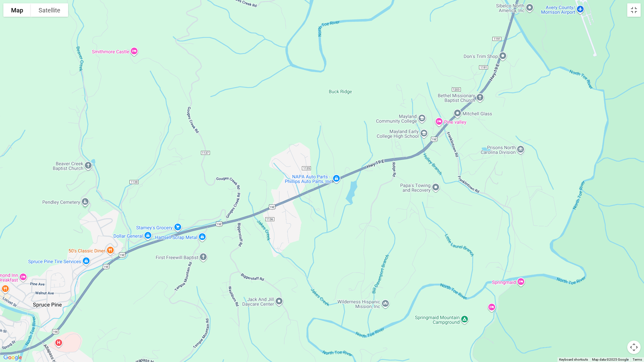
drag, startPoint x: 375, startPoint y: 215, endPoint x: 580, endPoint y: 88, distance: 241.4
click at [580, 88] on div at bounding box center [322, 181] width 644 height 362
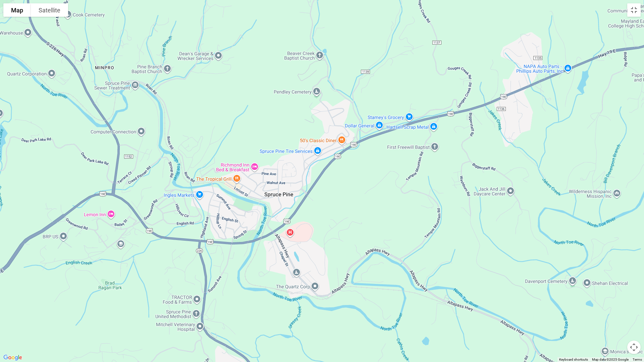
drag, startPoint x: 354, startPoint y: 201, endPoint x: 537, endPoint y: 120, distance: 200.2
click at [534, 120] on div at bounding box center [322, 181] width 644 height 362
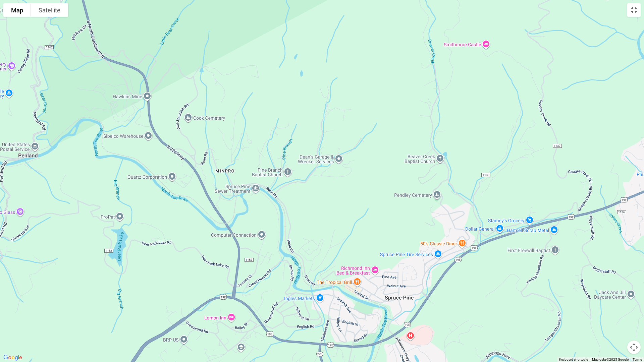
drag, startPoint x: 117, startPoint y: 218, endPoint x: 217, endPoint y: 279, distance: 117.1
click at [238, 317] on div at bounding box center [322, 181] width 644 height 362
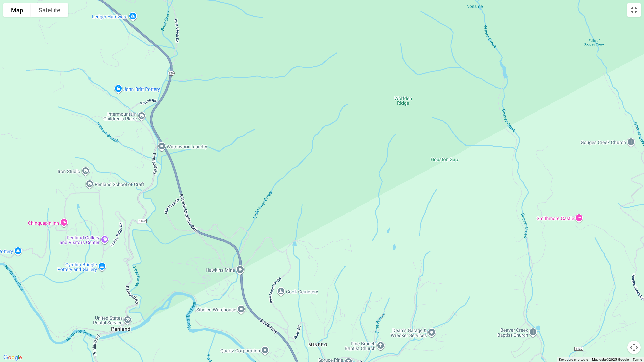
drag, startPoint x: 159, startPoint y: 182, endPoint x: 251, endPoint y: 357, distance: 197.6
click at [251, 317] on div at bounding box center [322, 181] width 644 height 362
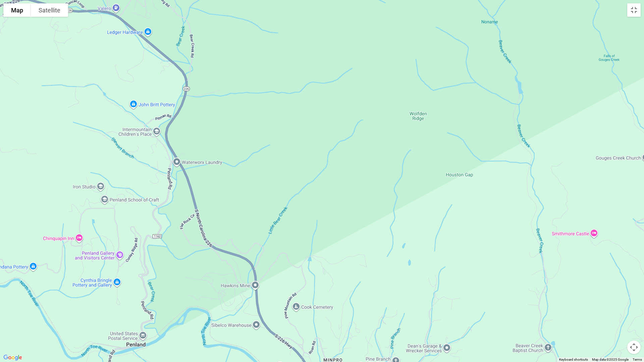
drag, startPoint x: 159, startPoint y: 214, endPoint x: 269, endPoint y: 299, distance: 139.0
click at [273, 312] on div at bounding box center [322, 181] width 644 height 362
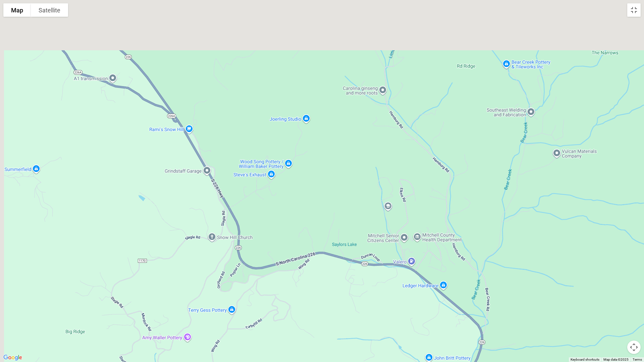
drag, startPoint x: 199, startPoint y: 197, endPoint x: 355, endPoint y: 330, distance: 204.6
click at [362, 317] on div at bounding box center [322, 181] width 644 height 362
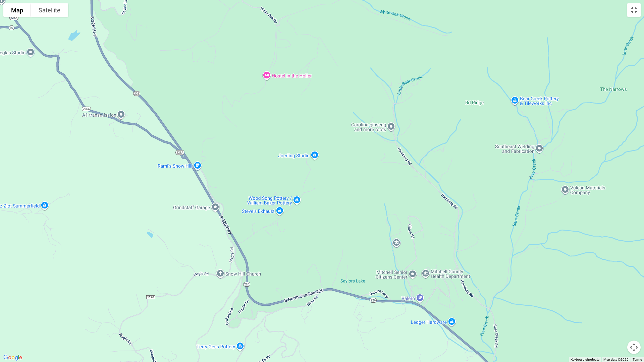
drag, startPoint x: 207, startPoint y: 220, endPoint x: 196, endPoint y: 227, distance: 13.1
click at [196, 229] on div at bounding box center [322, 181] width 644 height 362
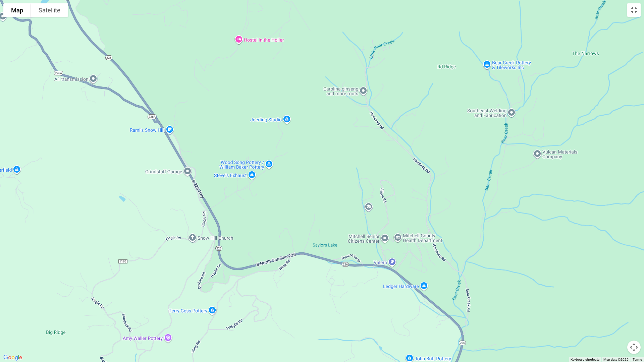
drag, startPoint x: 360, startPoint y: 149, endPoint x: 246, endPoint y: 45, distance: 154.5
click at [261, 50] on div at bounding box center [322, 181] width 644 height 362
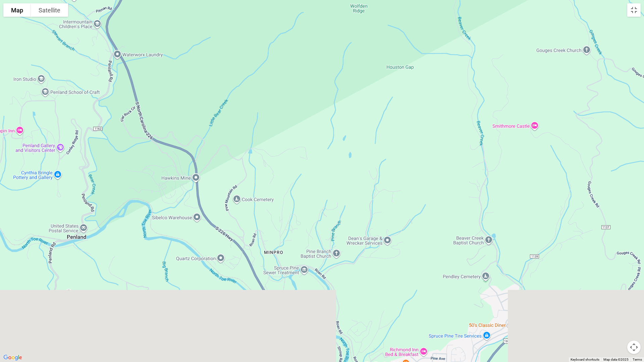
drag, startPoint x: 420, startPoint y: 155, endPoint x: 378, endPoint y: 85, distance: 80.9
click at [378, 68] on div at bounding box center [322, 181] width 644 height 362
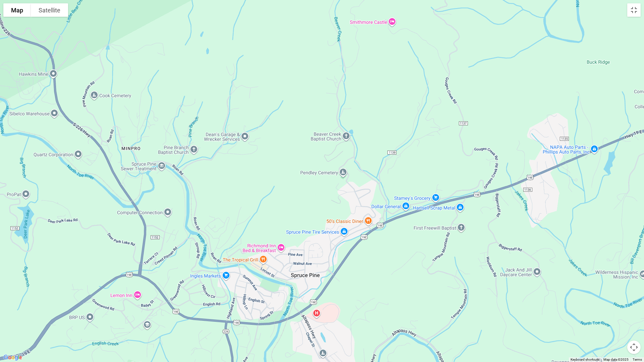
drag, startPoint x: 328, startPoint y: 99, endPoint x: 56, endPoint y: 168, distance: 280.9
click at [64, 168] on div at bounding box center [322, 181] width 644 height 362
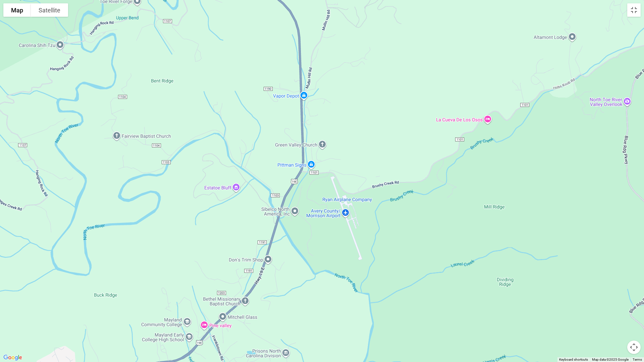
drag, startPoint x: 280, startPoint y: 122, endPoint x: 147, endPoint y: 262, distance: 193.8
click at [147, 263] on div at bounding box center [322, 181] width 644 height 362
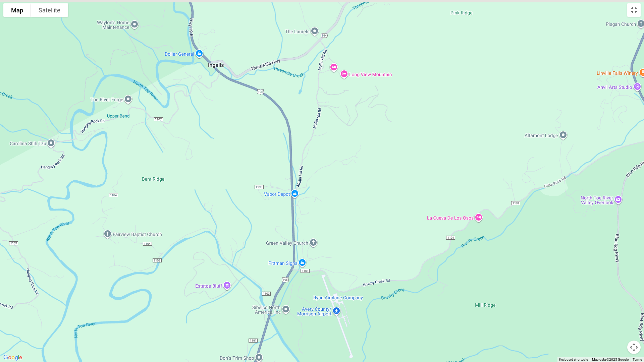
drag, startPoint x: 369, startPoint y: 145, endPoint x: 352, endPoint y: 252, distance: 108.0
click at [367, 239] on div at bounding box center [322, 181] width 644 height 362
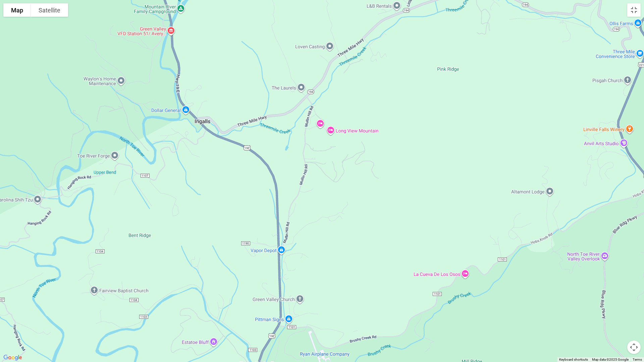
drag, startPoint x: 189, startPoint y: 109, endPoint x: 185, endPoint y: 280, distance: 170.8
click at [191, 268] on div at bounding box center [322, 181] width 644 height 362
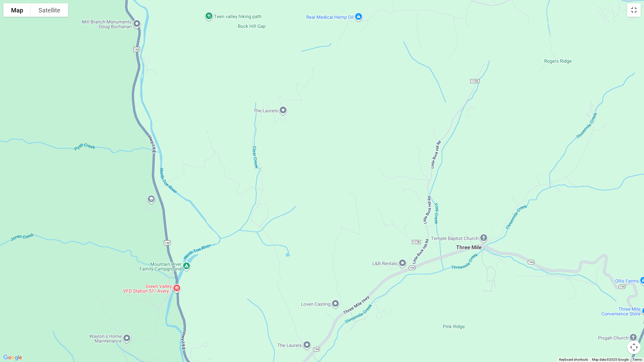
drag, startPoint x: 146, startPoint y: 181, endPoint x: 227, endPoint y: 309, distance: 151.5
click at [222, 297] on div at bounding box center [322, 181] width 644 height 362
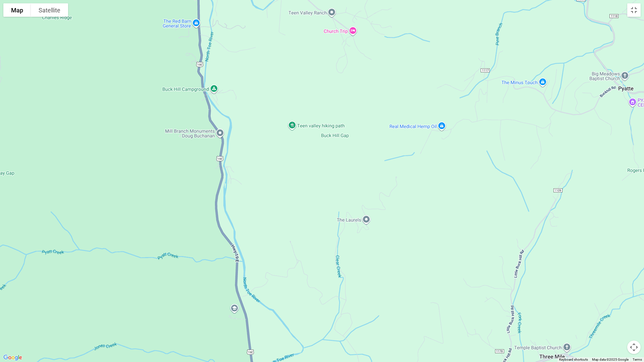
drag, startPoint x: 252, startPoint y: 136, endPoint x: 296, endPoint y: 278, distance: 148.7
click at [273, 247] on div at bounding box center [322, 181] width 644 height 362
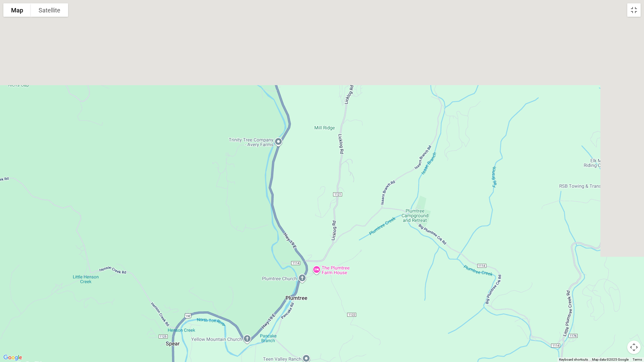
drag, startPoint x: 443, startPoint y: 116, endPoint x: 348, endPoint y: 307, distance: 213.3
click at [361, 285] on div at bounding box center [322, 181] width 644 height 362
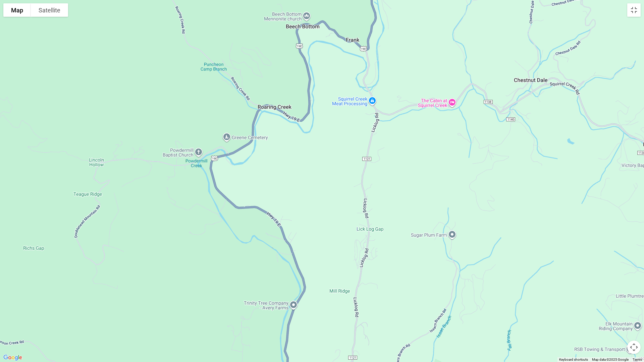
drag, startPoint x: 295, startPoint y: 145, endPoint x: 335, endPoint y: 300, distance: 159.7
click at [335, 300] on div at bounding box center [322, 181] width 644 height 362
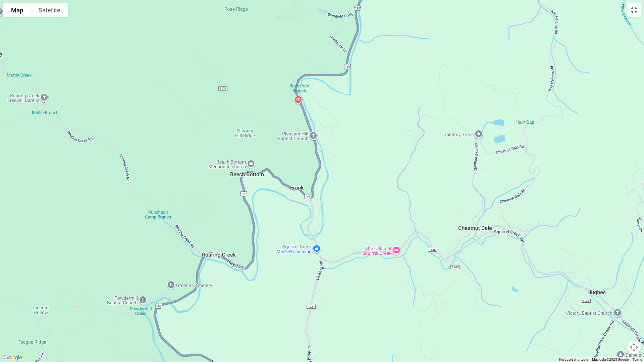
drag, startPoint x: 307, startPoint y: 162, endPoint x: 234, endPoint y: 291, distance: 147.9
click at [243, 291] on div at bounding box center [322, 181] width 644 height 362
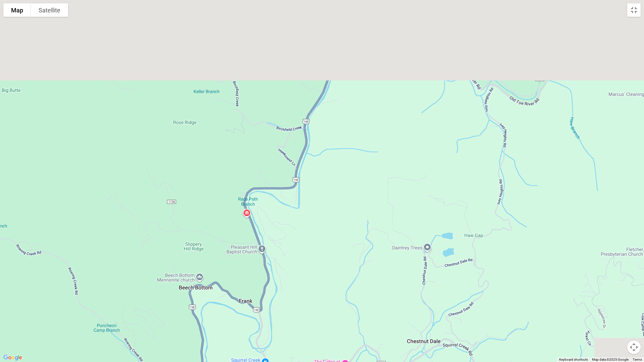
drag, startPoint x: 356, startPoint y: 133, endPoint x: 264, endPoint y: 285, distance: 177.6
click at [280, 279] on div at bounding box center [322, 181] width 644 height 362
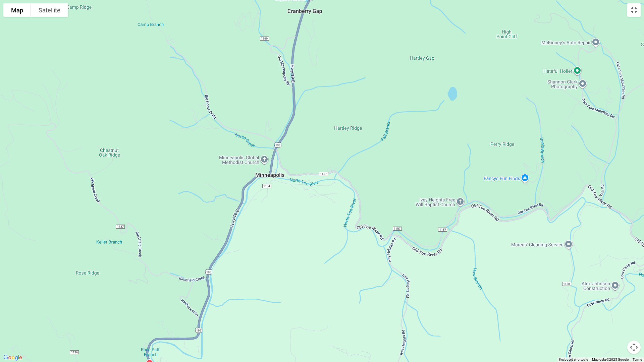
drag, startPoint x: 329, startPoint y: 164, endPoint x: 248, endPoint y: 290, distance: 149.8
click at [249, 298] on div at bounding box center [322, 181] width 644 height 362
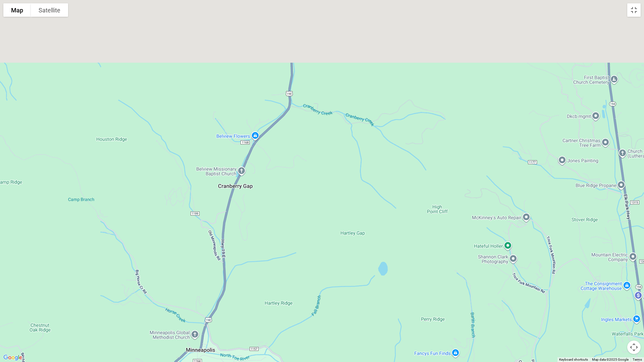
drag, startPoint x: 282, startPoint y: 175, endPoint x: 271, endPoint y: 288, distance: 112.9
click at [269, 285] on div at bounding box center [322, 181] width 644 height 362
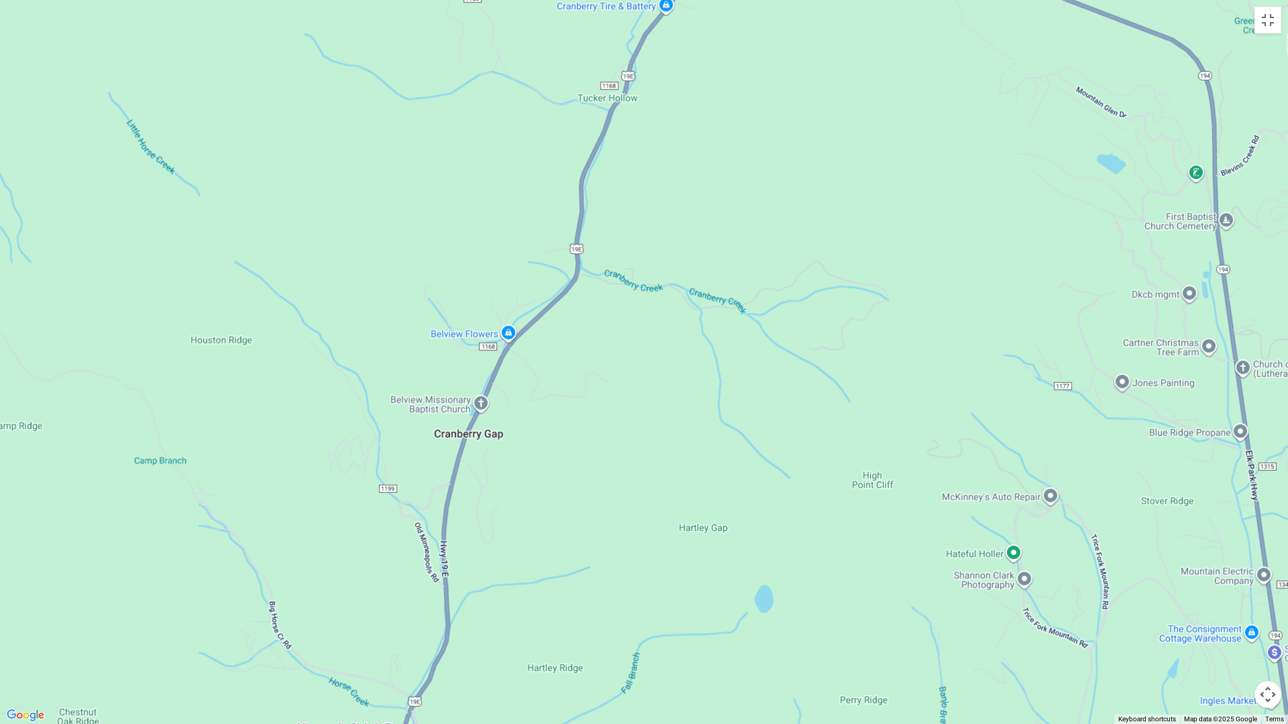
scroll to position [1336, 0]
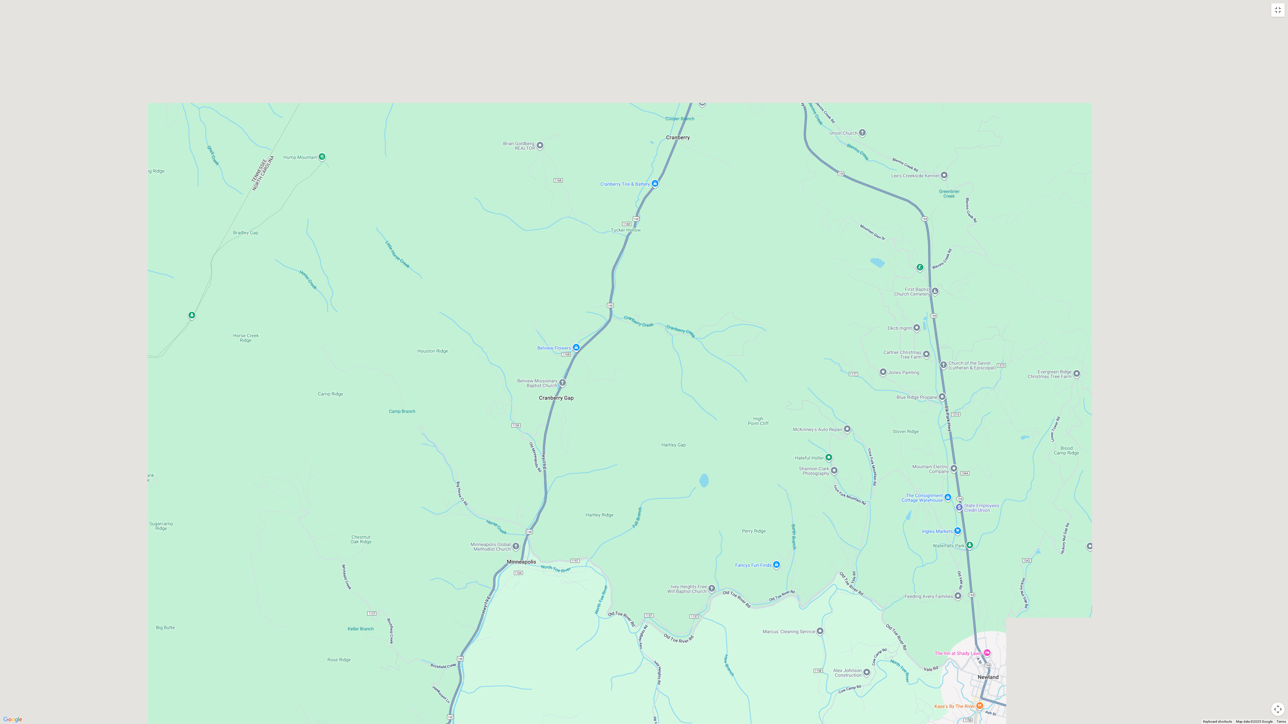
click at [639, 317] on div at bounding box center [644, 362] width 1288 height 724
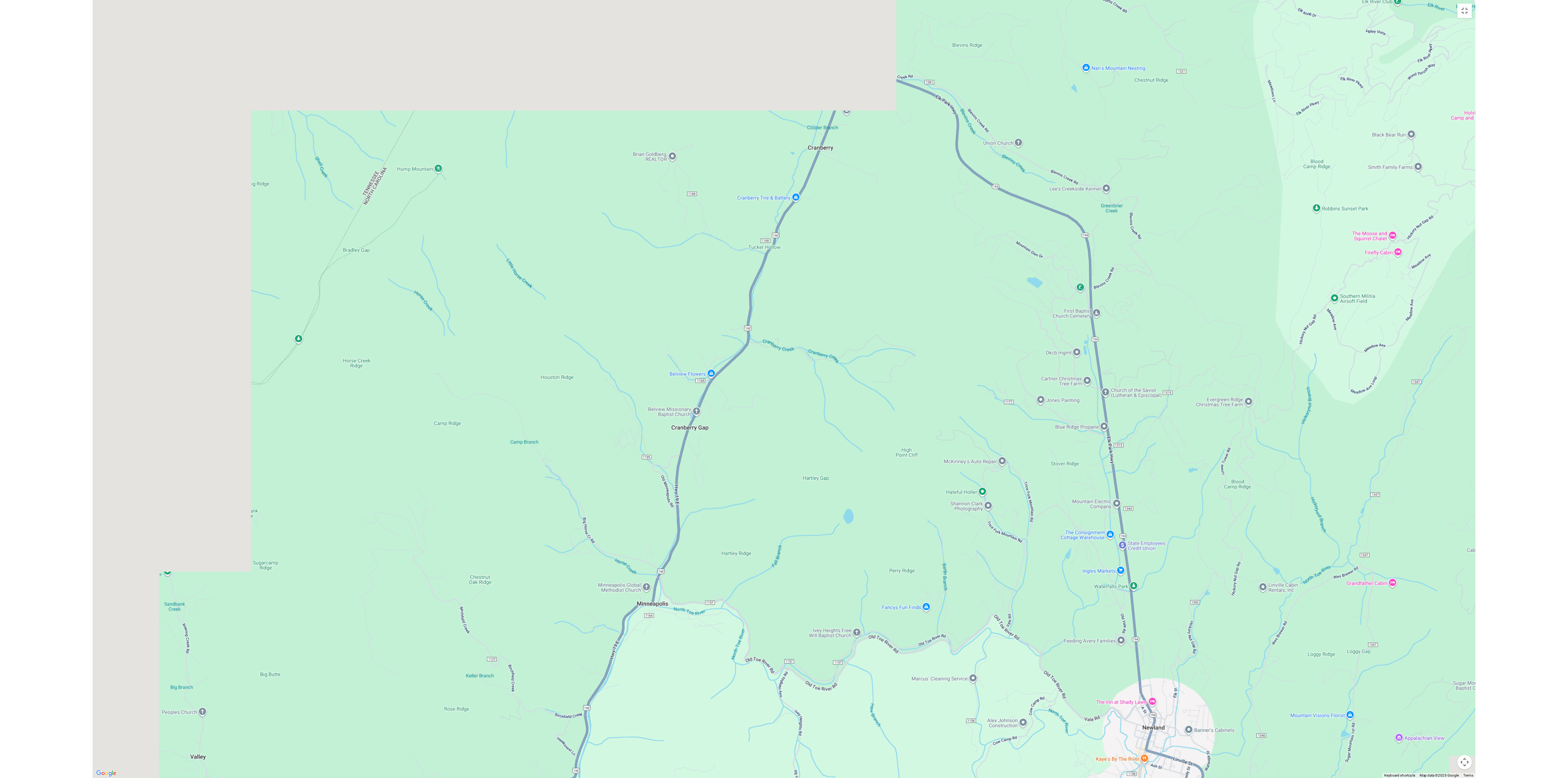
scroll to position [378, 0]
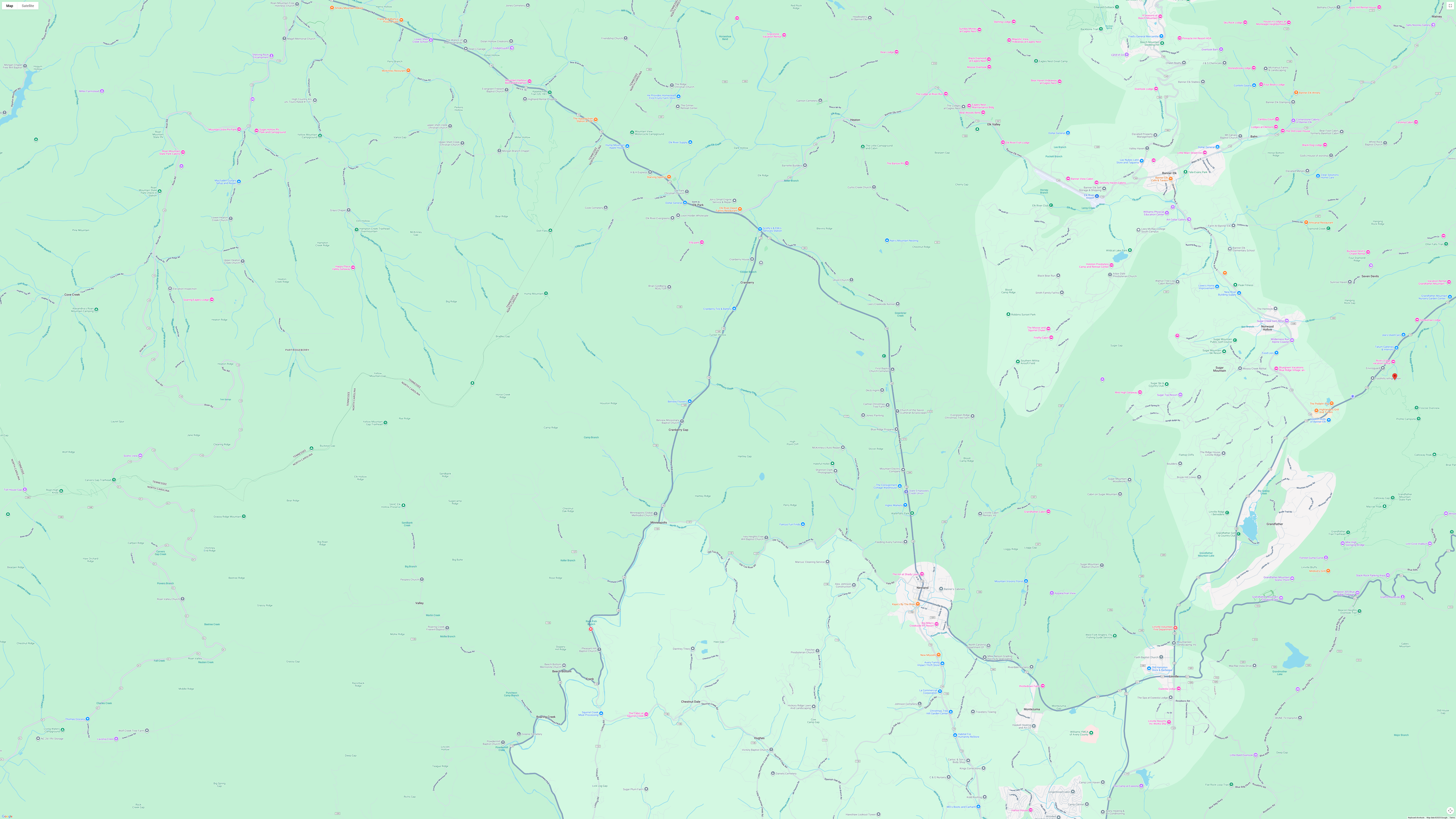
drag, startPoint x: 1223, startPoint y: 493, endPoint x: 1008, endPoint y: 528, distance: 217.8
click at [361, 179] on div at bounding box center [728, 409] width 1456 height 819
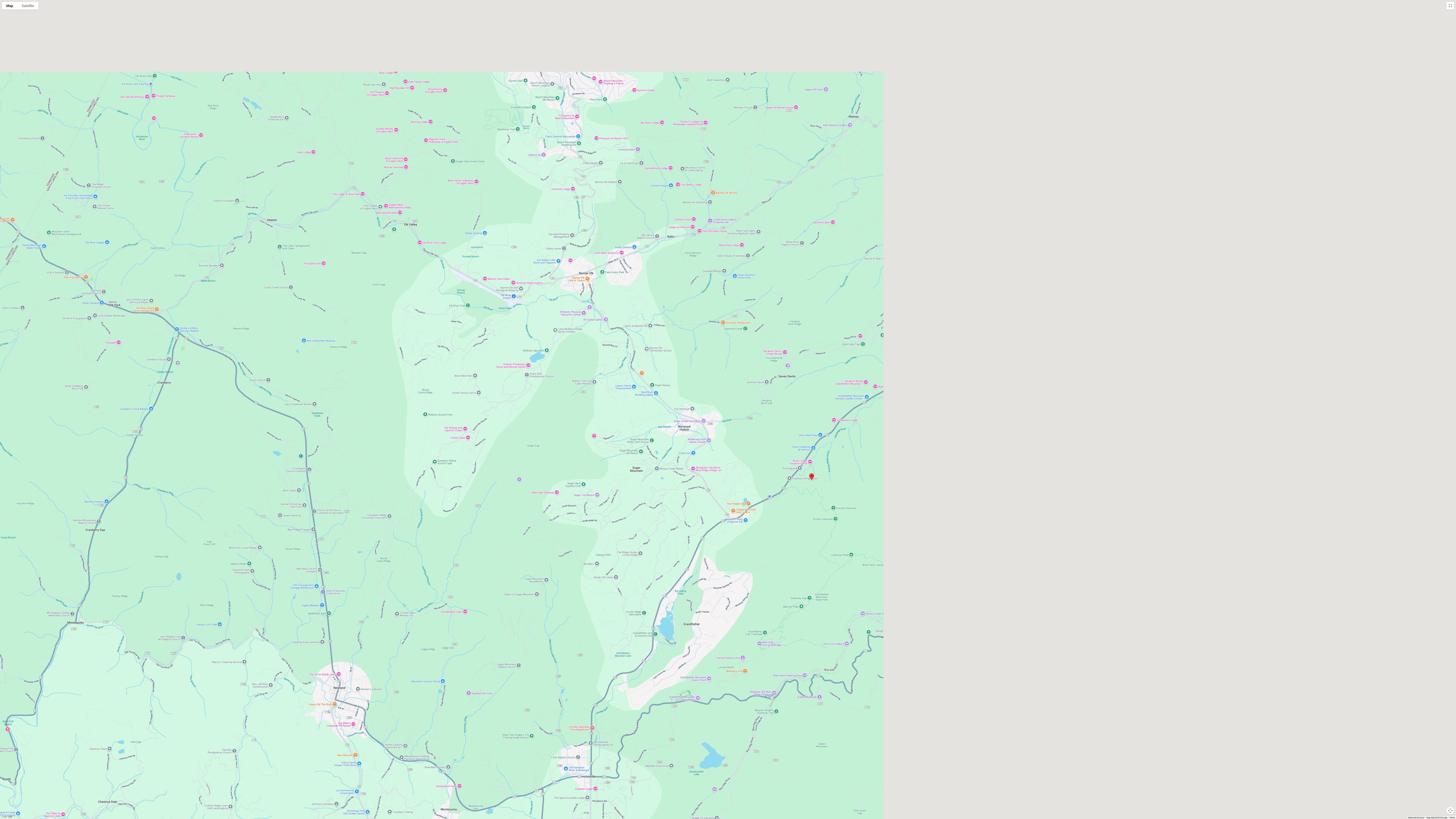
drag, startPoint x: 1366, startPoint y: 474, endPoint x: 966, endPoint y: 588, distance: 415.9
click at [361, 179] on div at bounding box center [728, 409] width 1456 height 819
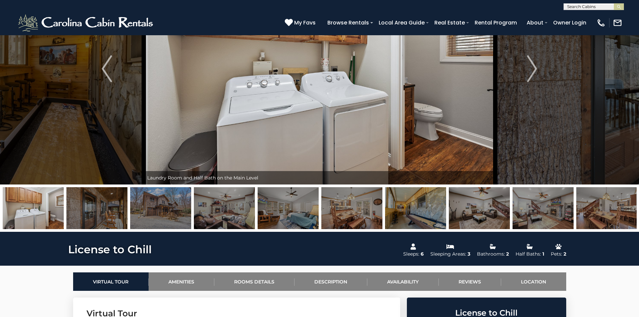
scroll to position [201, 0]
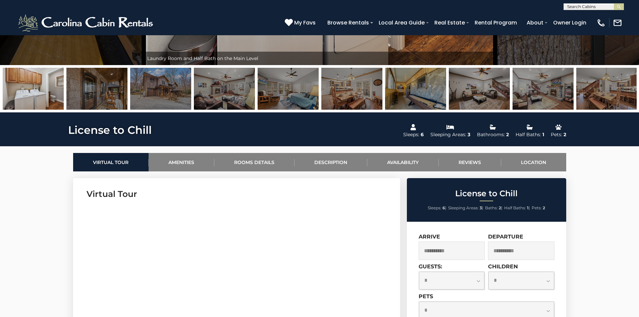
click at [431, 249] on input "**********" at bounding box center [452, 250] width 66 height 18
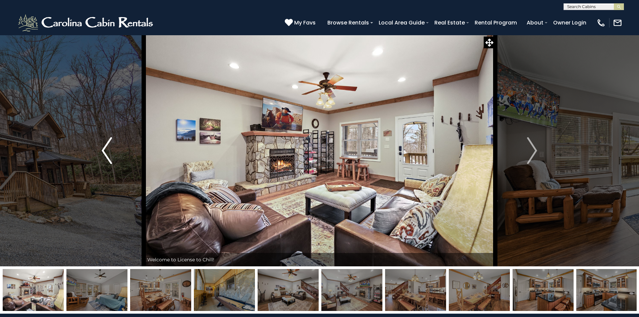
click at [104, 152] on img "Previous" at bounding box center [107, 150] width 10 height 27
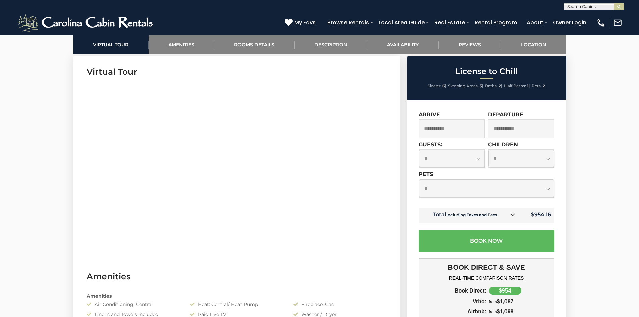
scroll to position [335, 0]
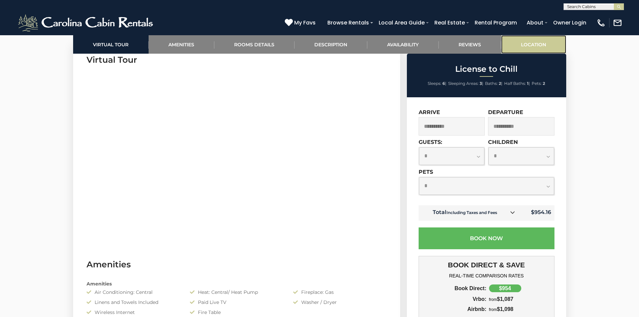
click at [531, 45] on link "Location" at bounding box center [533, 44] width 65 height 18
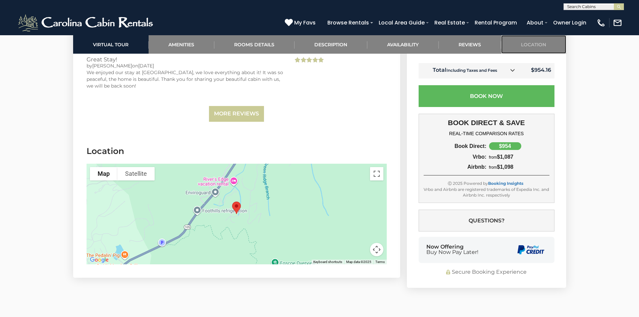
scroll to position [1612, 0]
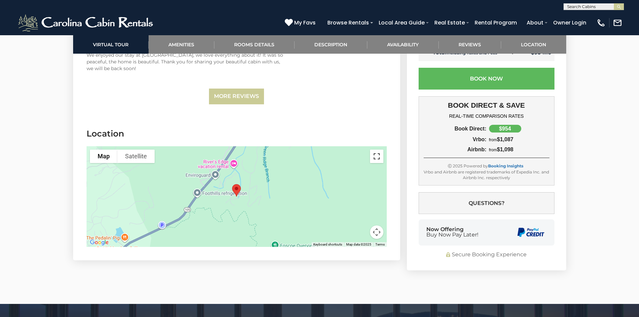
click at [378, 156] on button "Toggle fullscreen view" at bounding box center [376, 156] width 13 height 13
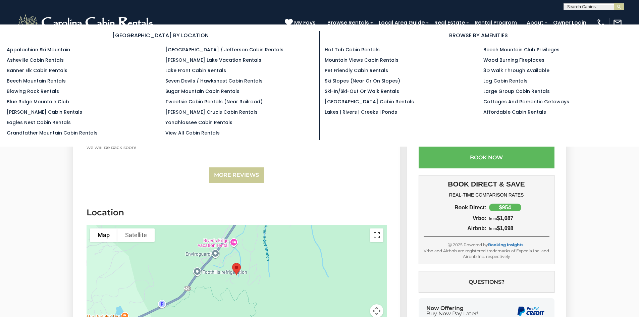
scroll to position [1445, 0]
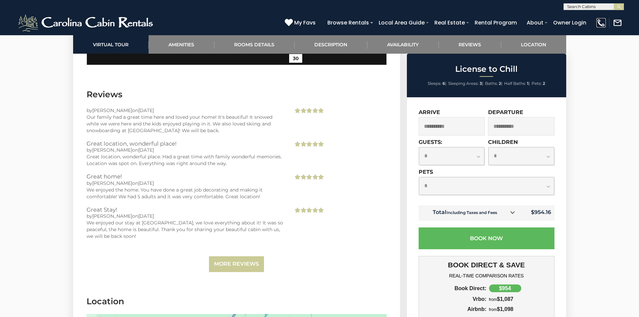
click at [599, 23] on img at bounding box center [600, 22] width 9 height 9
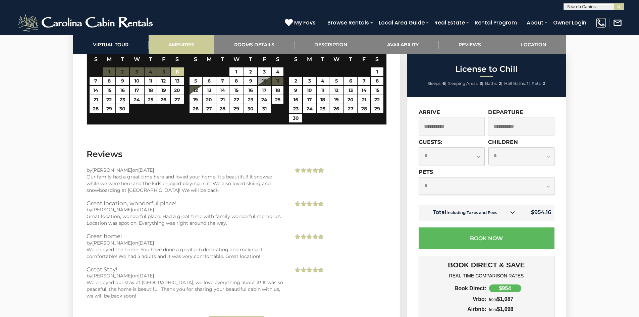
scroll to position [1310, 0]
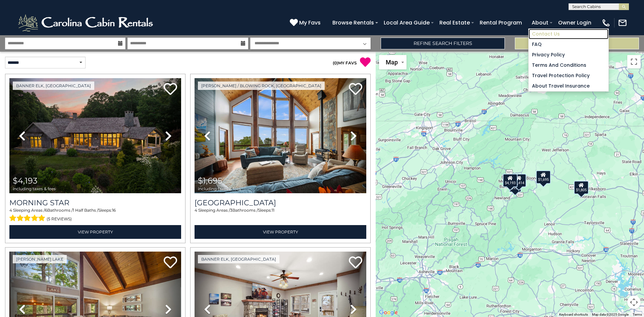
click at [544, 32] on link "Contact Us" at bounding box center [569, 34] width 80 height 10
